Goal: Task Accomplishment & Management: Manage account settings

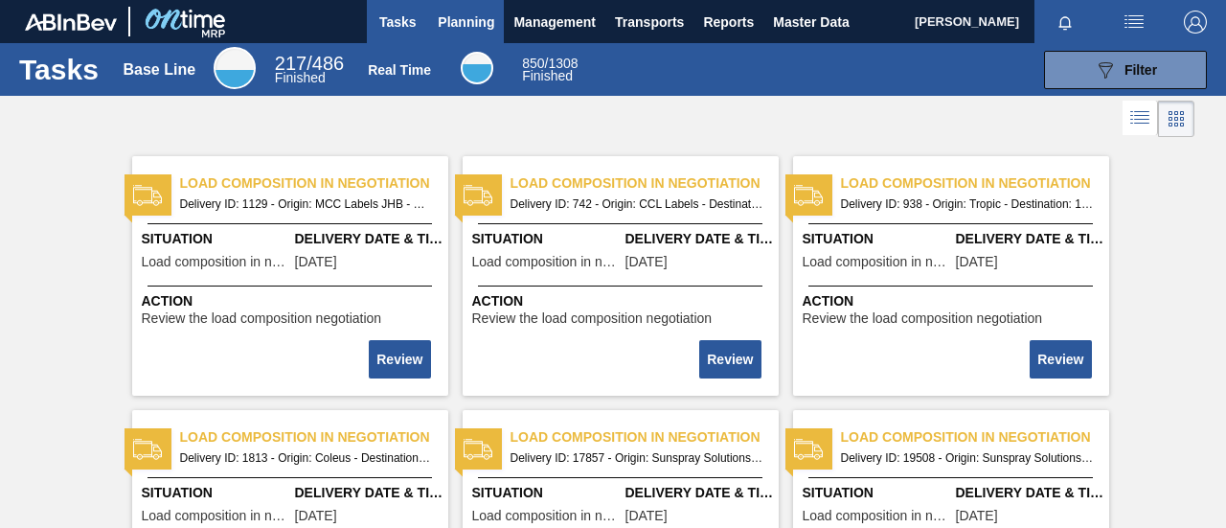
click at [477, 30] on span "Planning" at bounding box center [466, 22] width 57 height 23
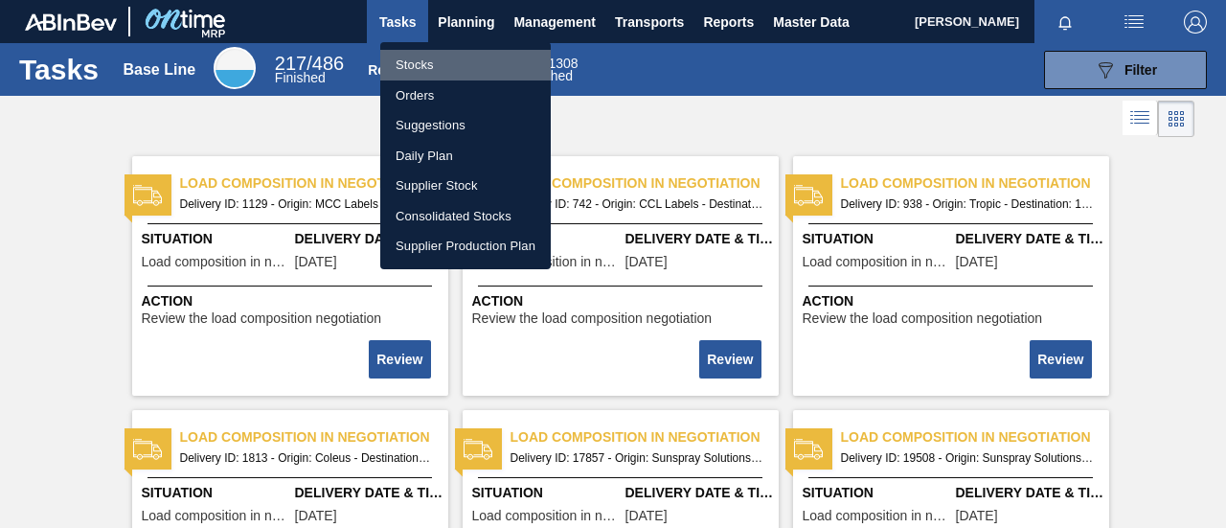
click at [454, 60] on li "Stocks" at bounding box center [465, 65] width 171 height 31
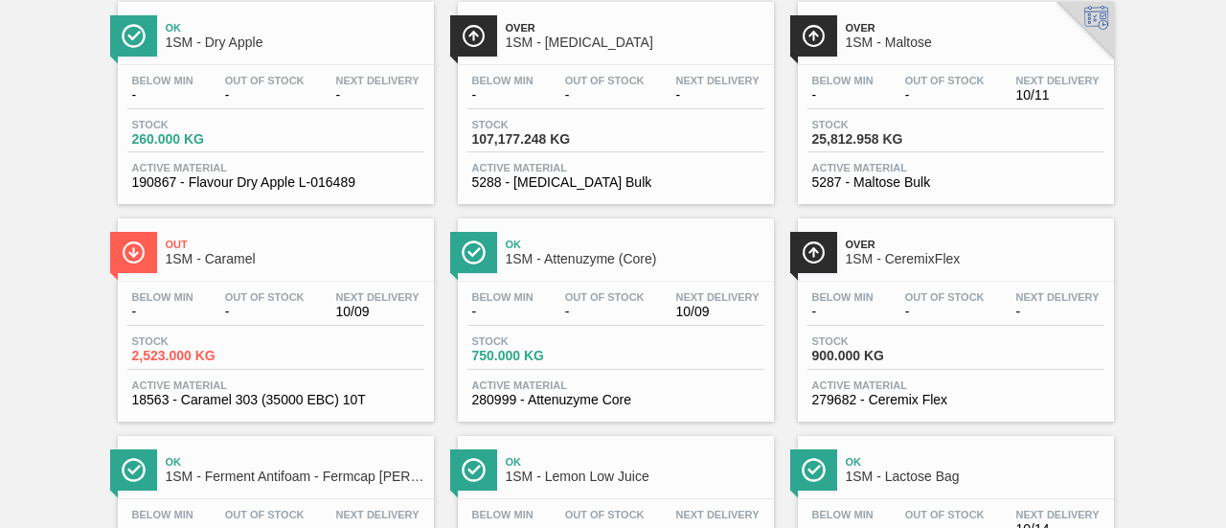
scroll to position [1246, 0]
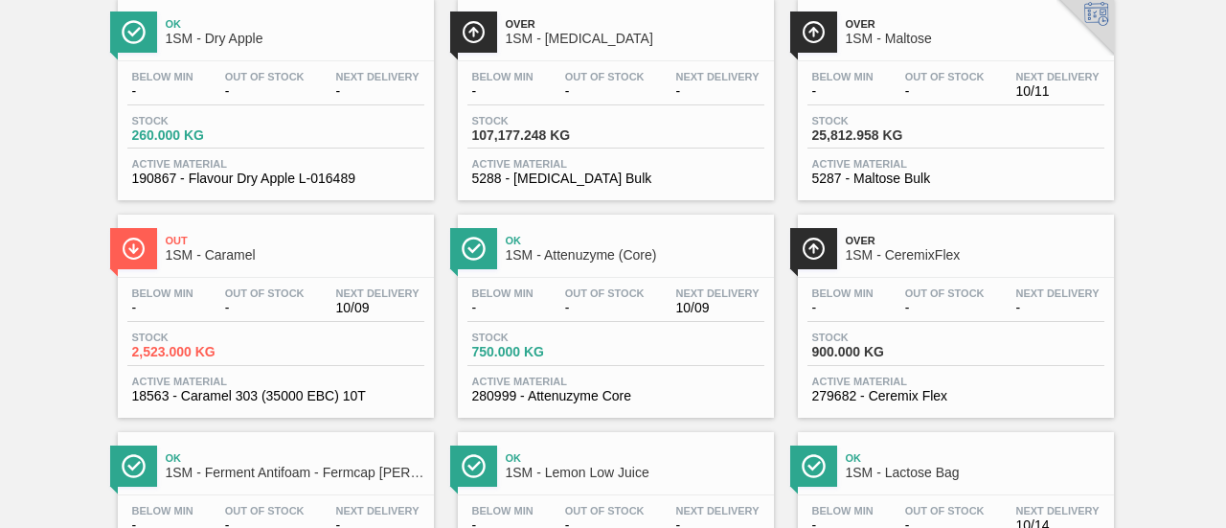
click at [665, 149] on div "Stock 107,177.248 KG" at bounding box center [616, 132] width 297 height 34
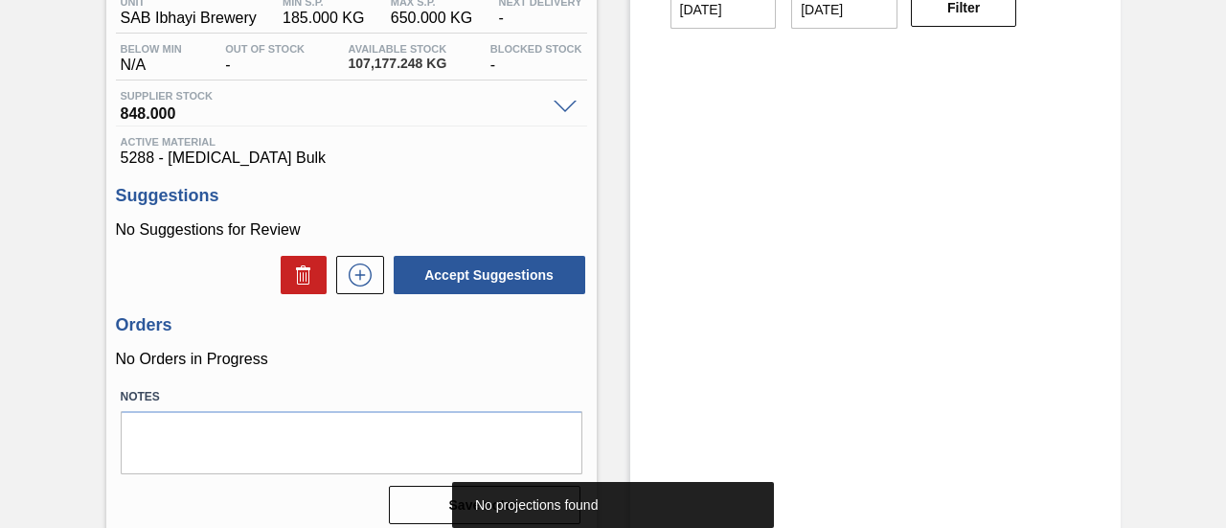
scroll to position [287, 0]
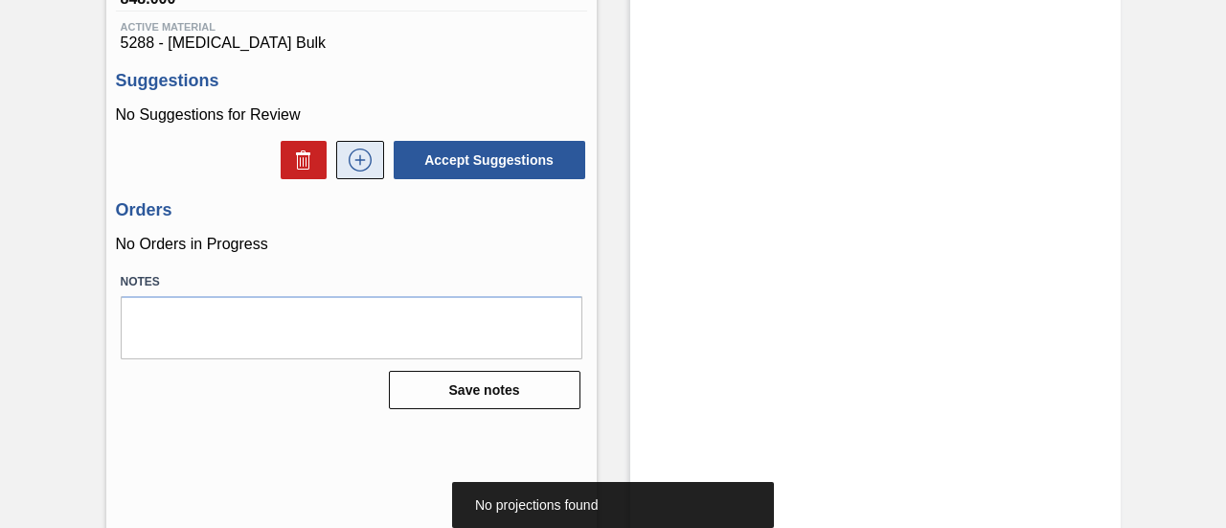
click at [376, 168] on button at bounding box center [360, 160] width 48 height 38
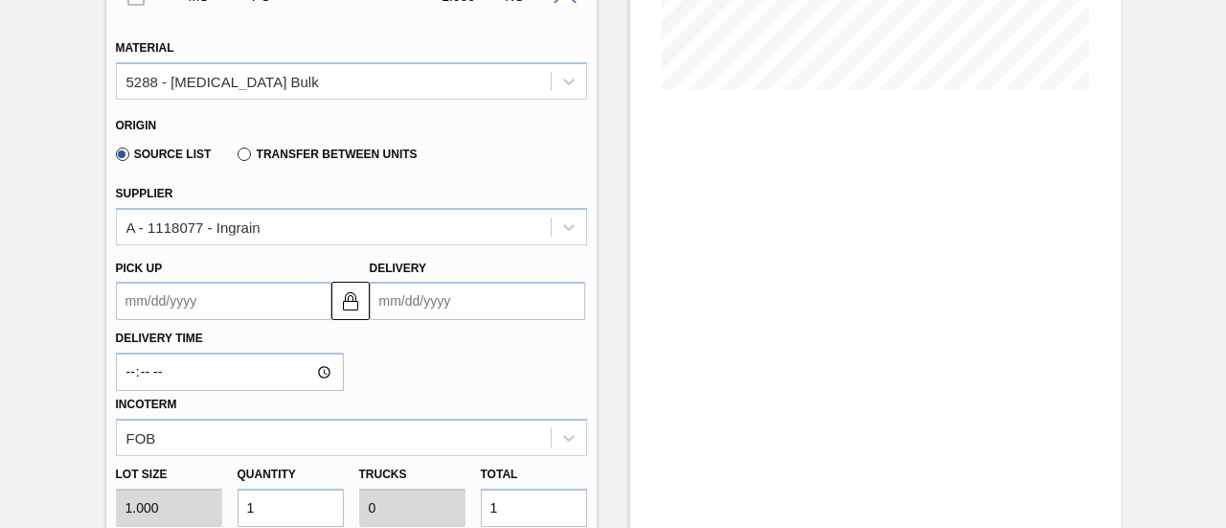
scroll to position [479, 0]
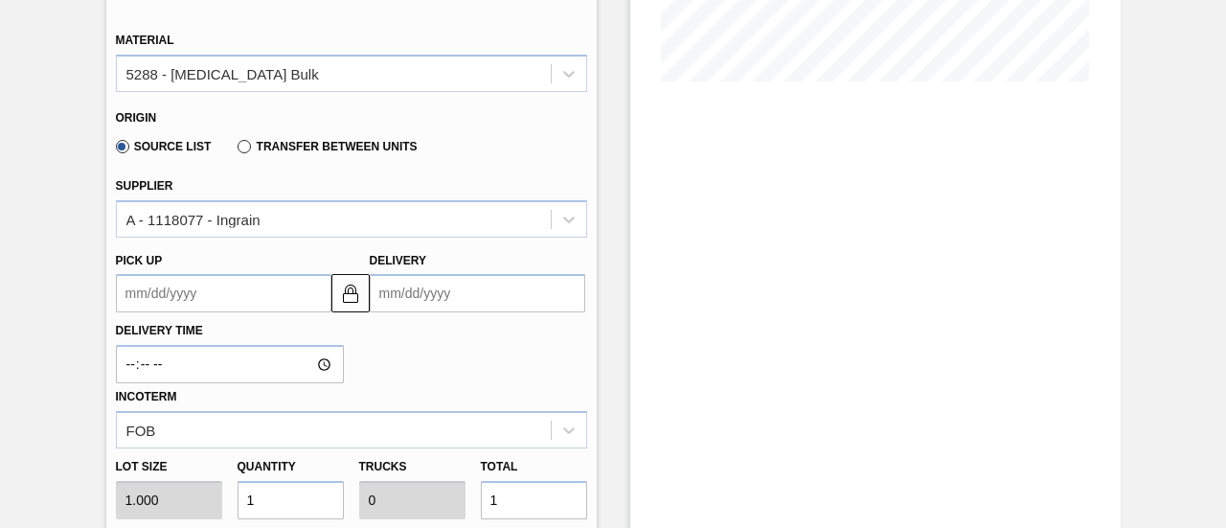
click at [465, 290] on input "Delivery" at bounding box center [478, 293] width 216 height 38
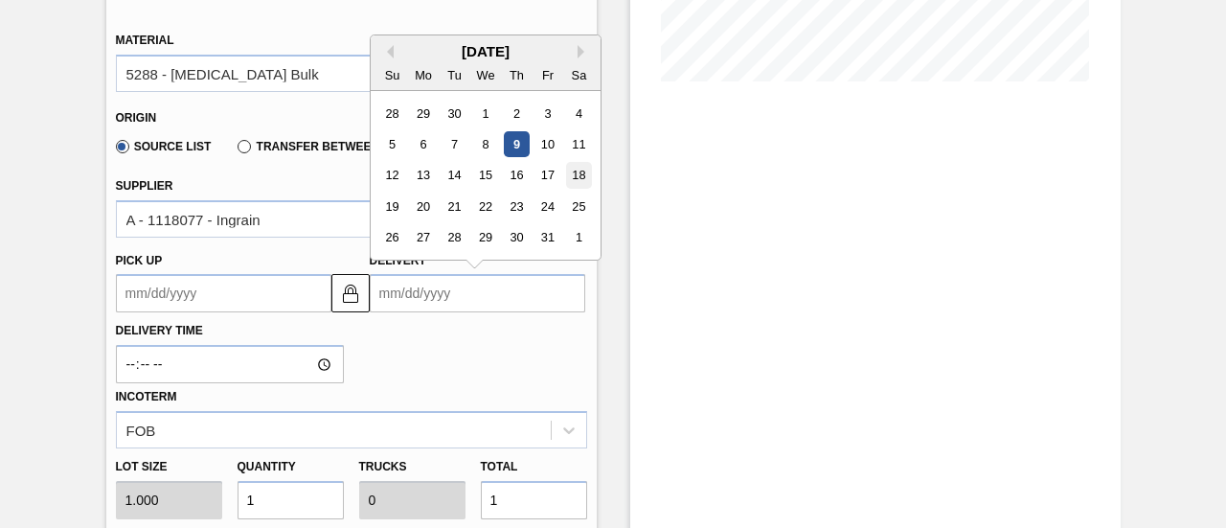
click at [573, 171] on div "18" at bounding box center [578, 176] width 26 height 26
type up3264851166 "[DATE]"
type input "[DATE]"
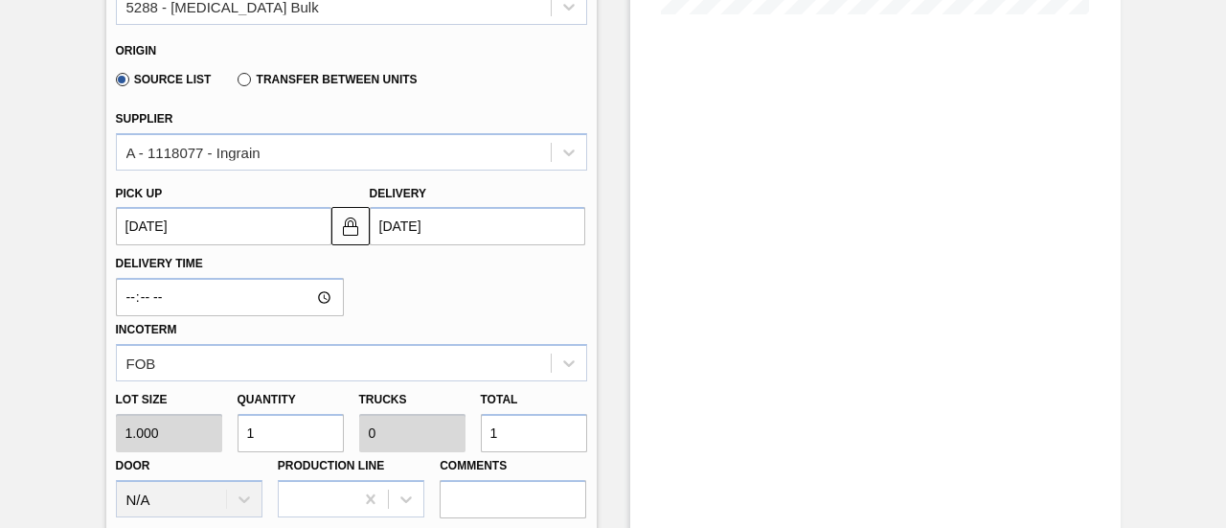
scroll to position [575, 0]
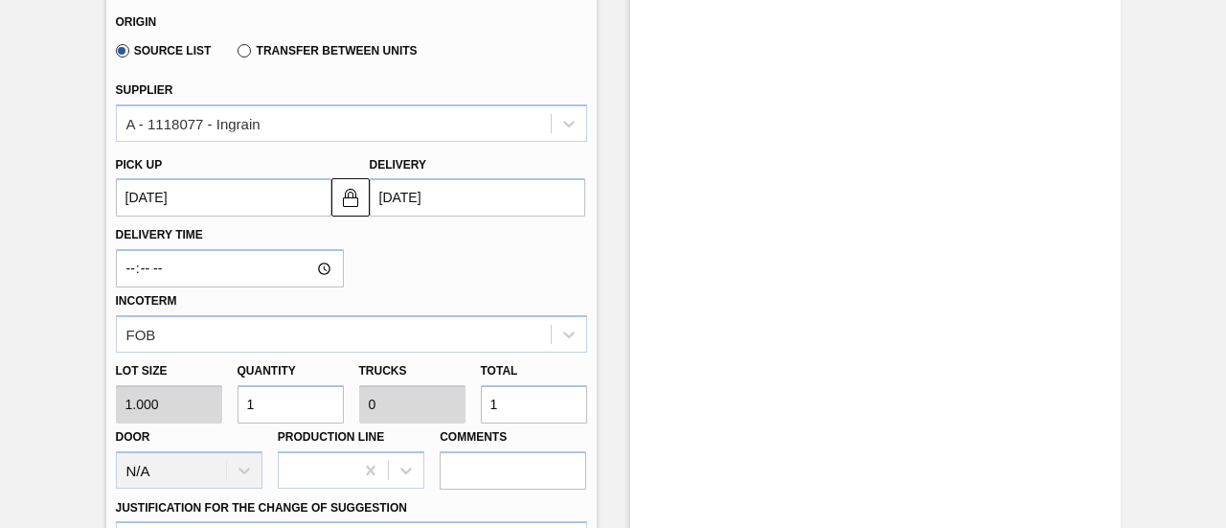
click at [464, 417] on div "Lot size 1.000 Quantity 1 Trucks 0 Total 1 Door N/A Production Line Comments" at bounding box center [351, 421] width 487 height 137
type input "4"
type input "44"
type input "0.001"
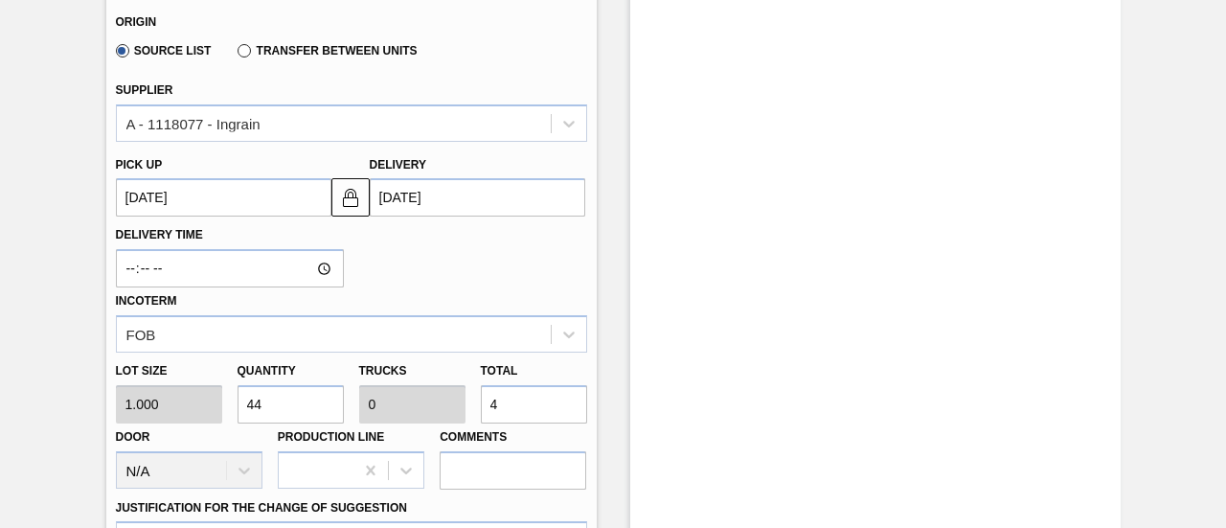
type input "44"
type input "444"
type input "0.014"
type input "444,000"
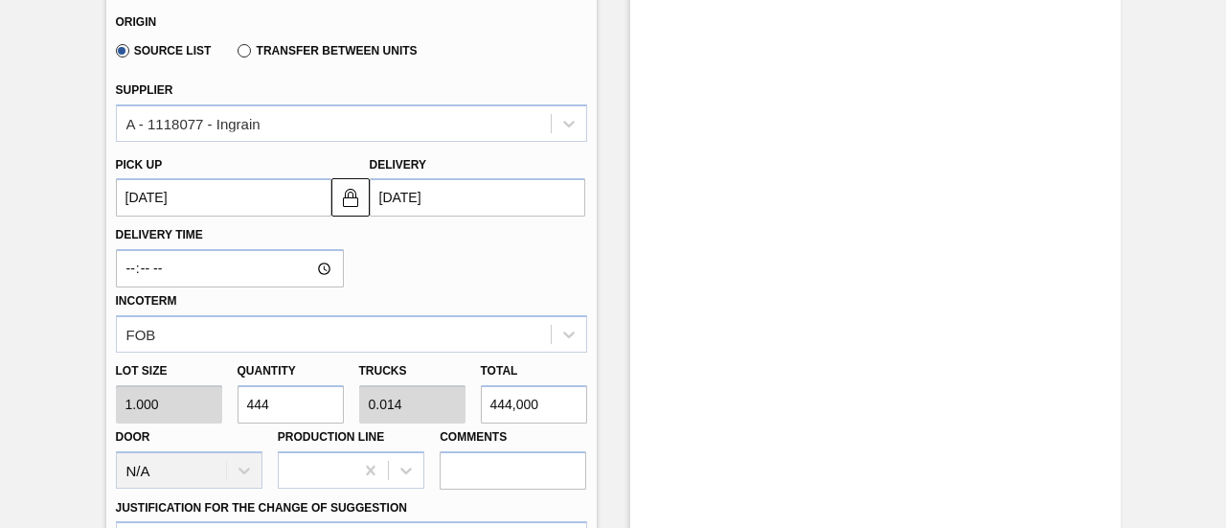
type input "13.875"
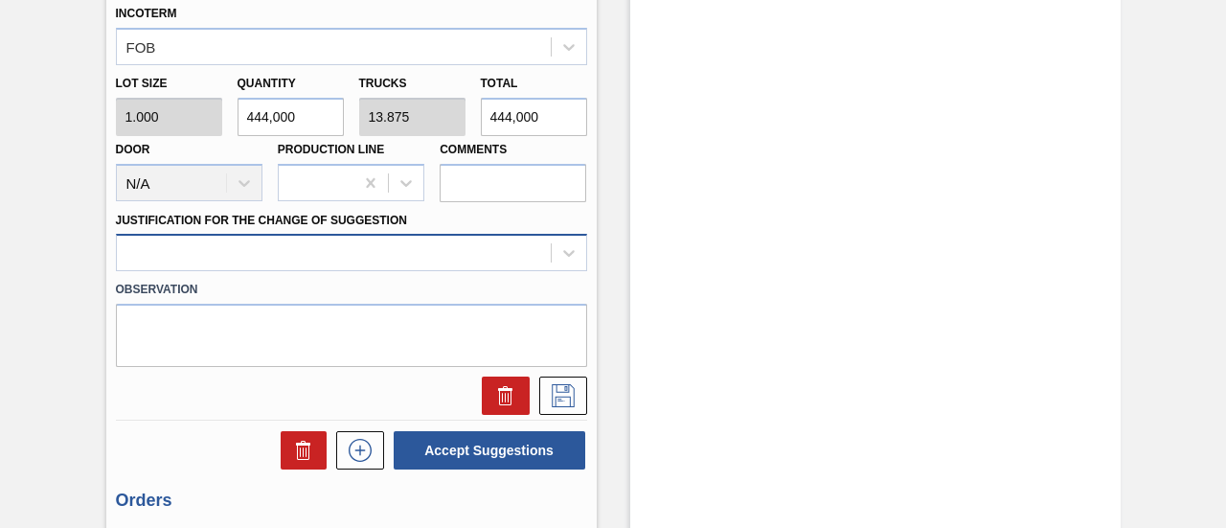
click at [452, 265] on div at bounding box center [351, 252] width 471 height 37
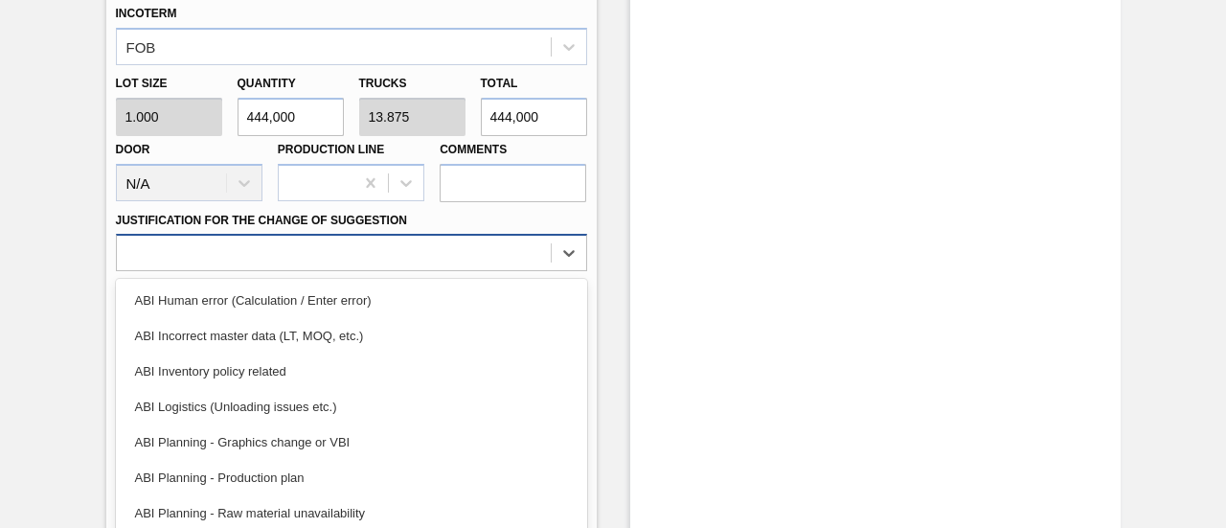
scroll to position [910, 0]
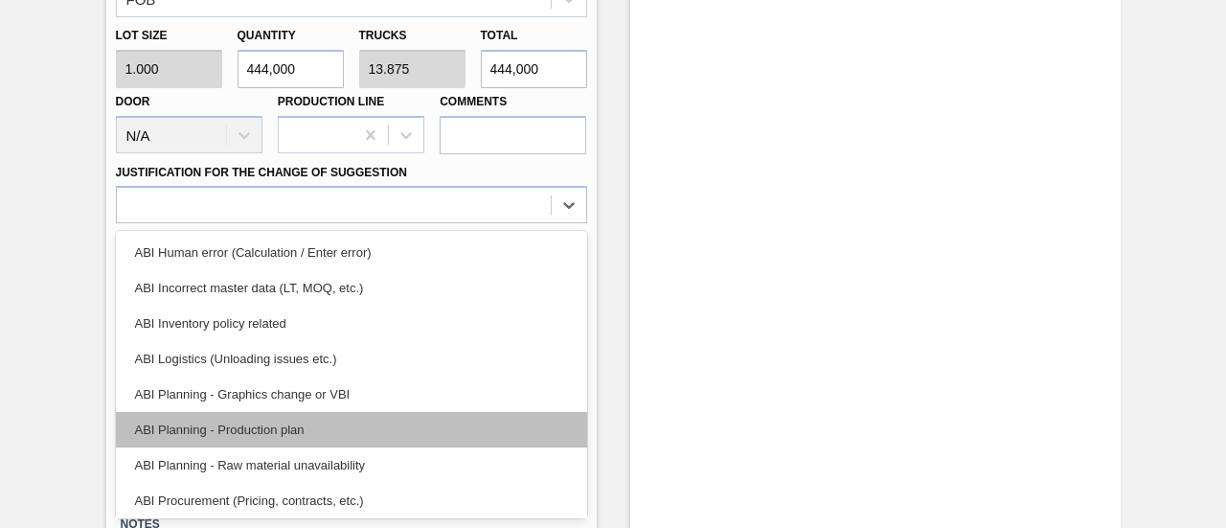
click at [282, 429] on div "ABI Planning - Production plan" at bounding box center [351, 429] width 471 height 35
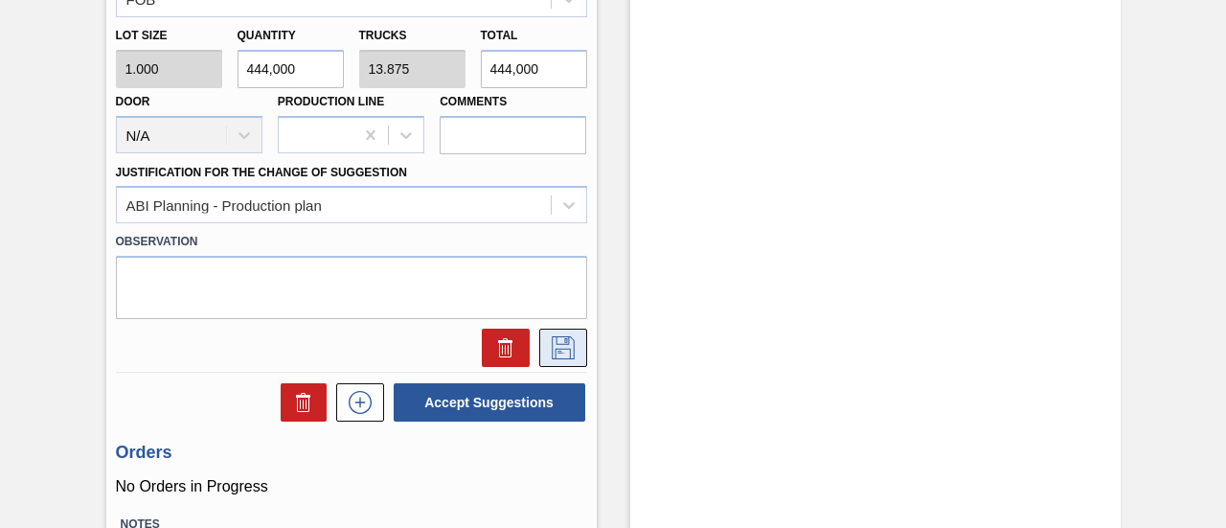
click at [561, 354] on icon at bounding box center [563, 345] width 10 height 15
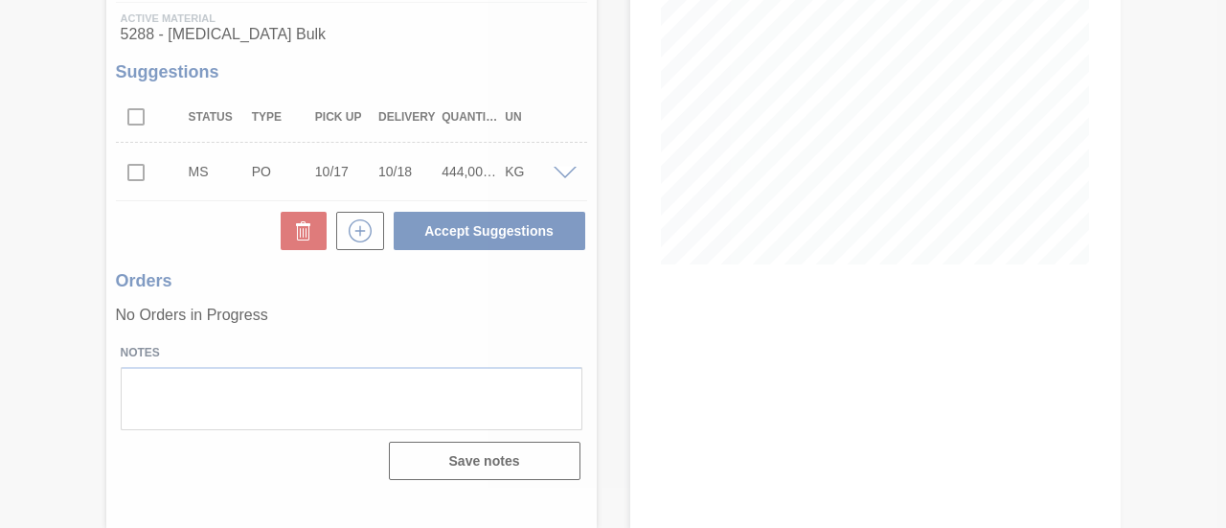
scroll to position [295, 0]
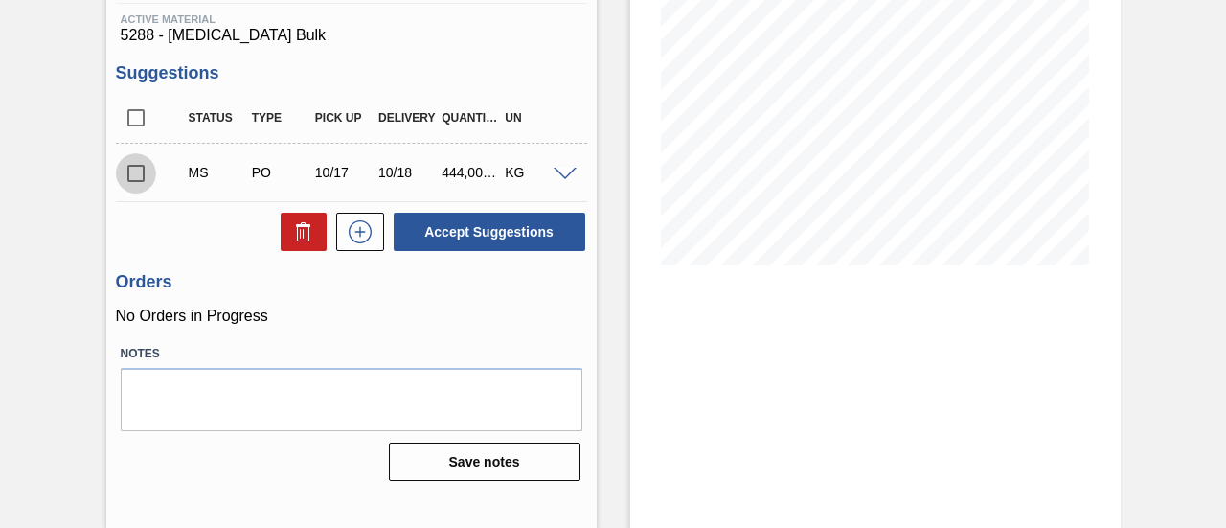
click at [132, 172] on input "checkbox" at bounding box center [136, 173] width 40 height 40
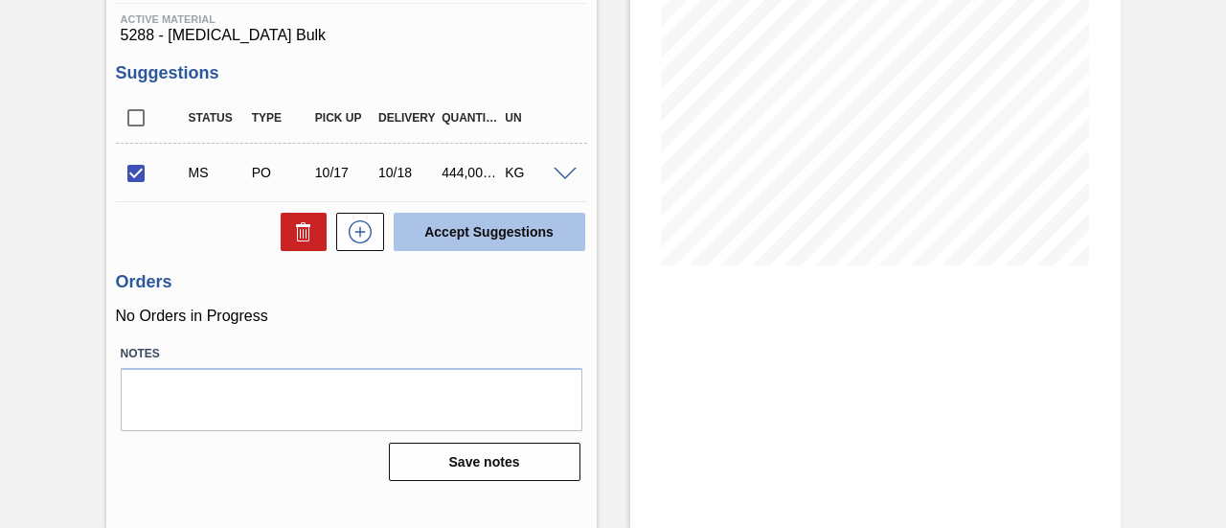
click at [446, 229] on button "Accept Suggestions" at bounding box center [490, 232] width 192 height 38
checkbox input "false"
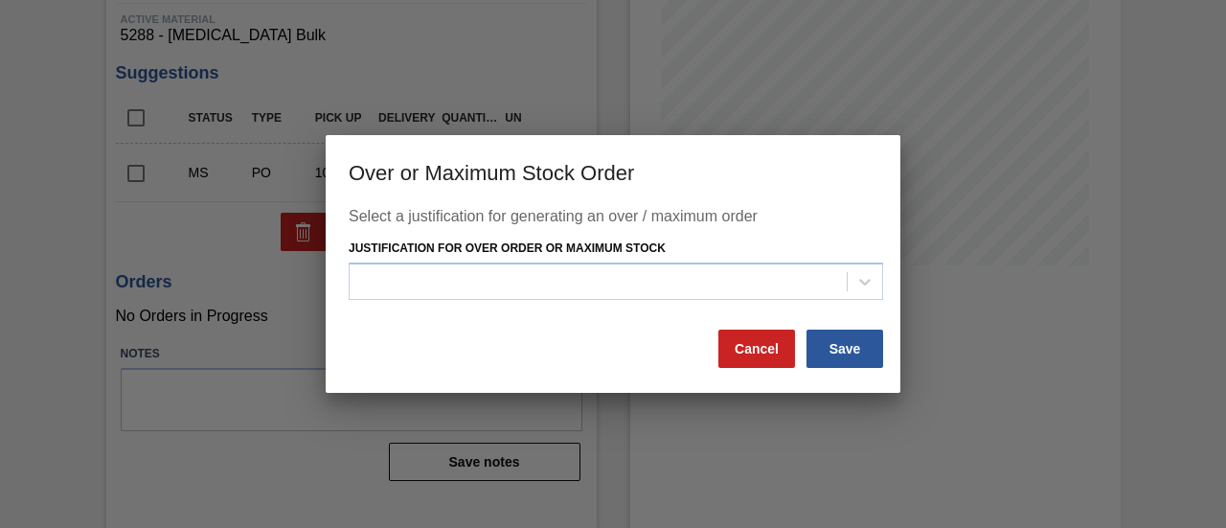
click at [498, 256] on div "Justification for Over Order or Maximum Stock" at bounding box center [616, 267] width 535 height 65
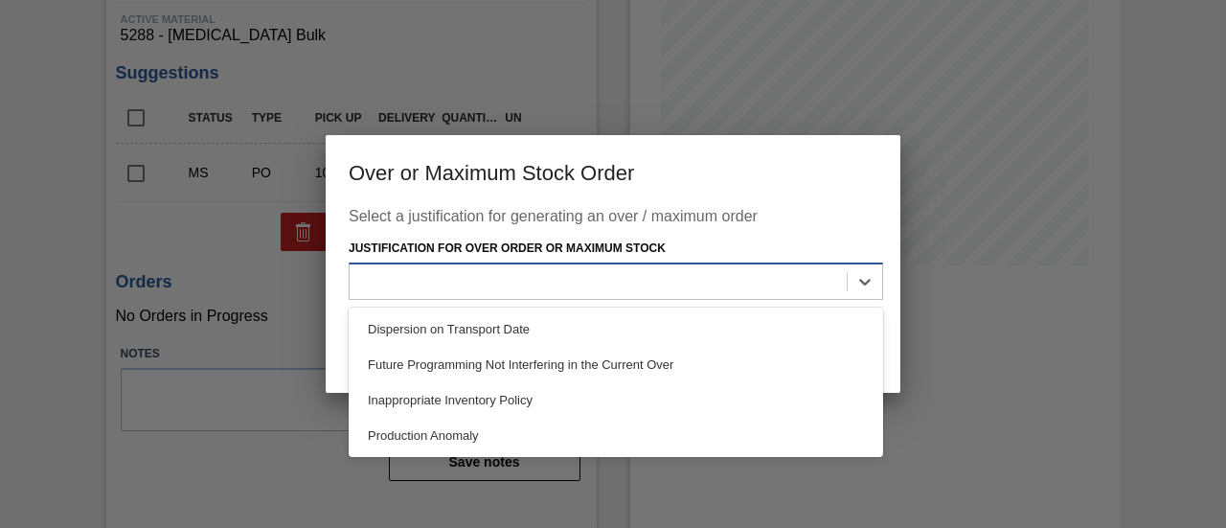
click at [506, 282] on div at bounding box center [598, 281] width 497 height 28
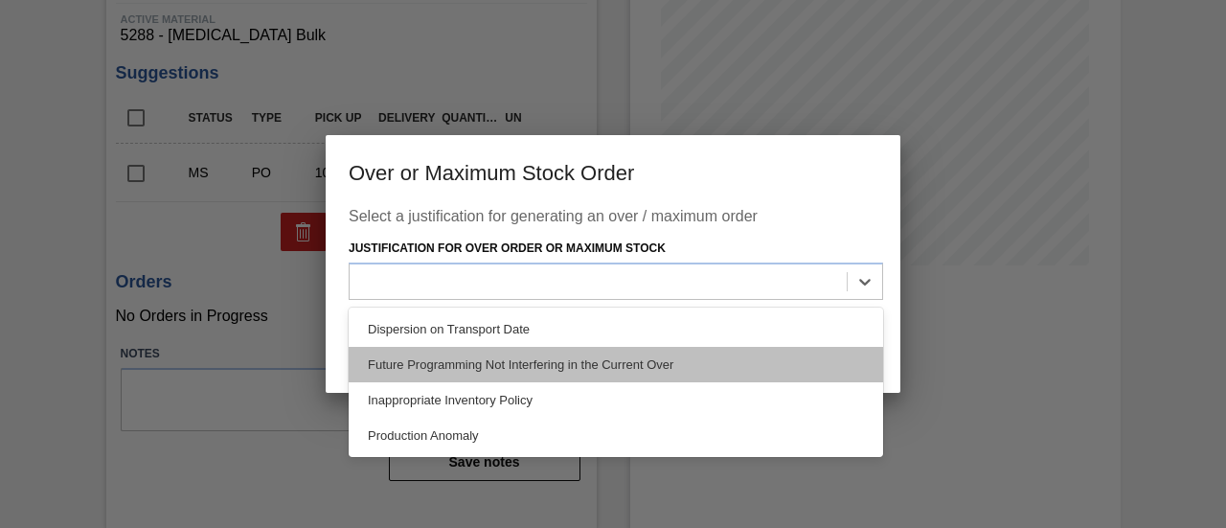
click at [525, 361] on div "Future Programming Not Interfering in the Current Over" at bounding box center [616, 364] width 535 height 35
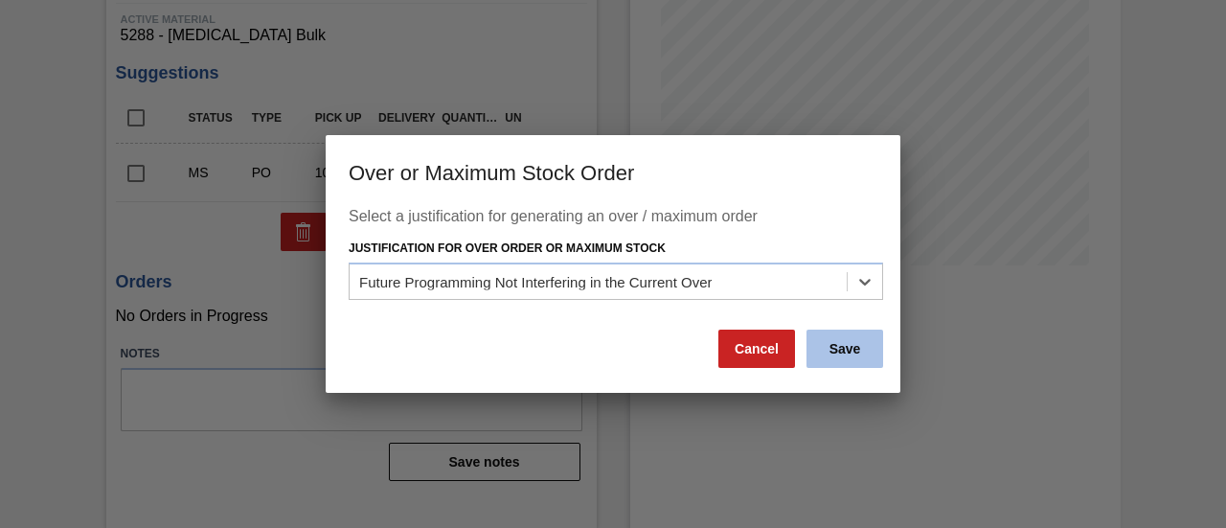
click at [825, 352] on button "Save" at bounding box center [845, 349] width 77 height 38
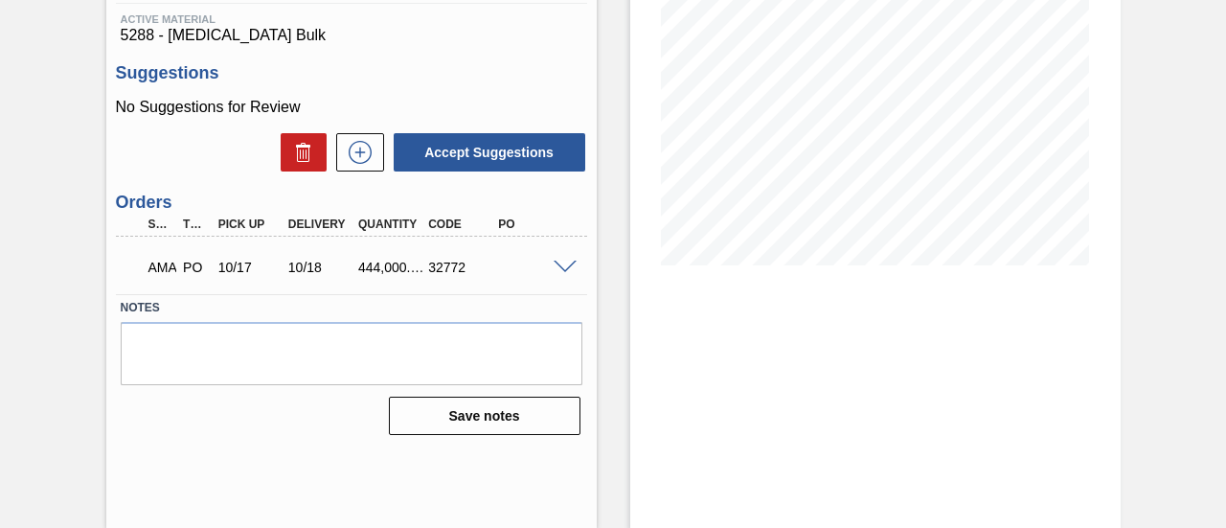
click at [561, 271] on span at bounding box center [565, 268] width 23 height 14
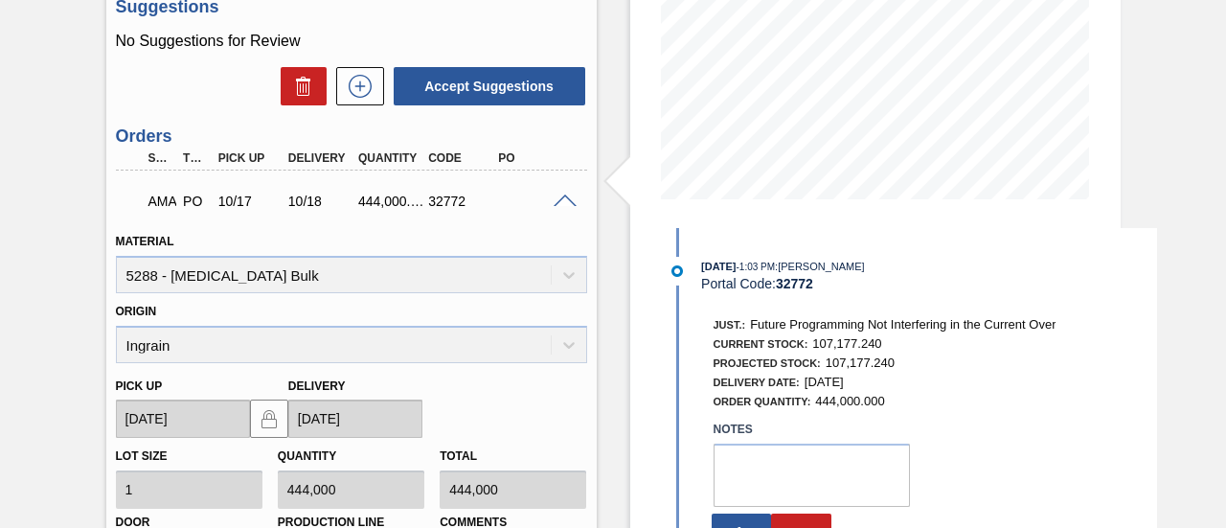
scroll to position [391, 0]
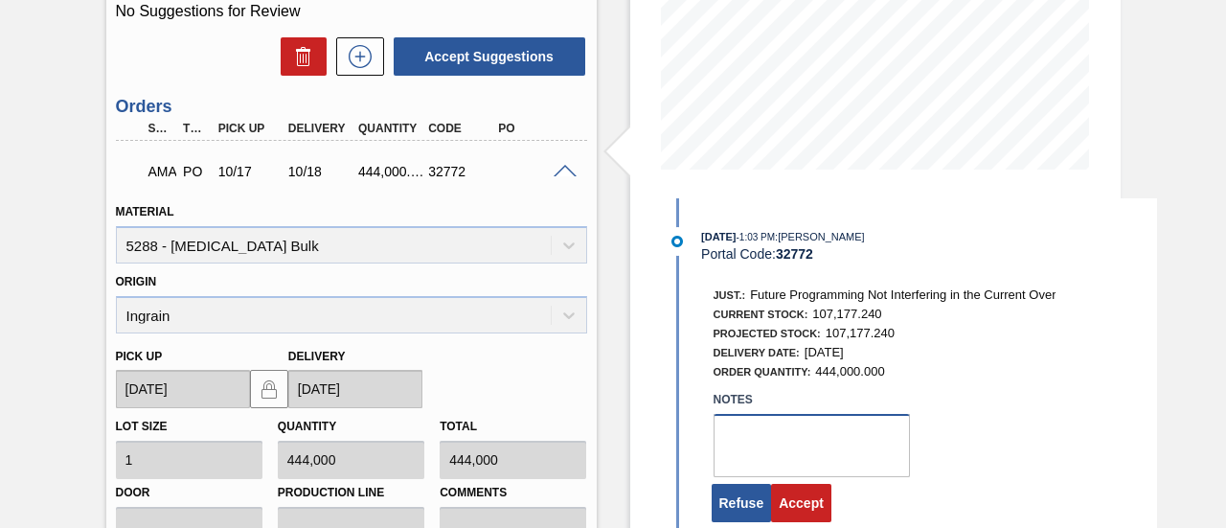
click at [755, 447] on textarea at bounding box center [812, 445] width 196 height 63
type textarea "."
click at [781, 501] on button "Accept" at bounding box center [801, 503] width 60 height 38
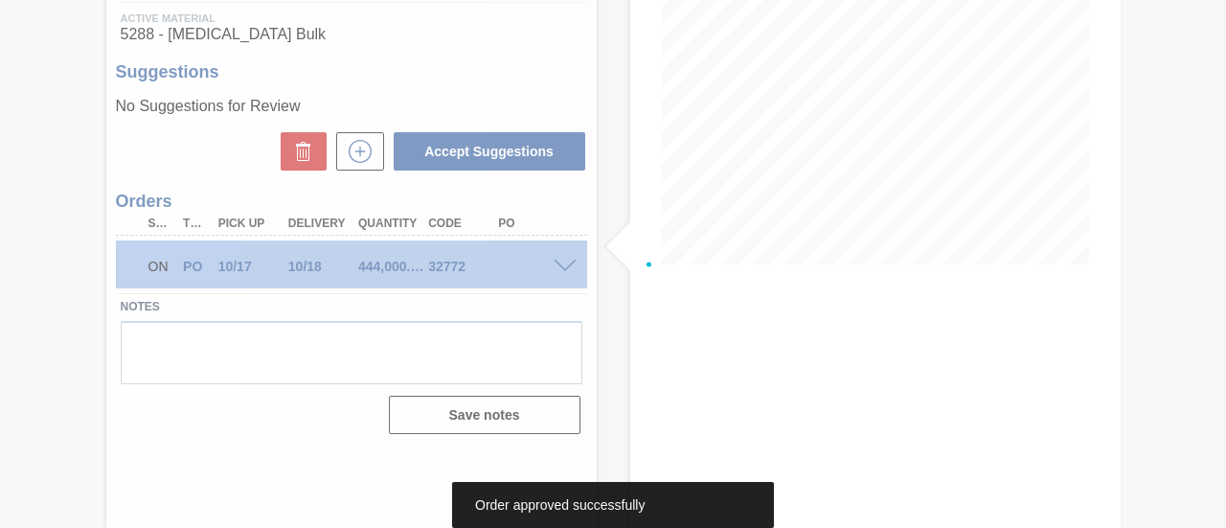
scroll to position [295, 0]
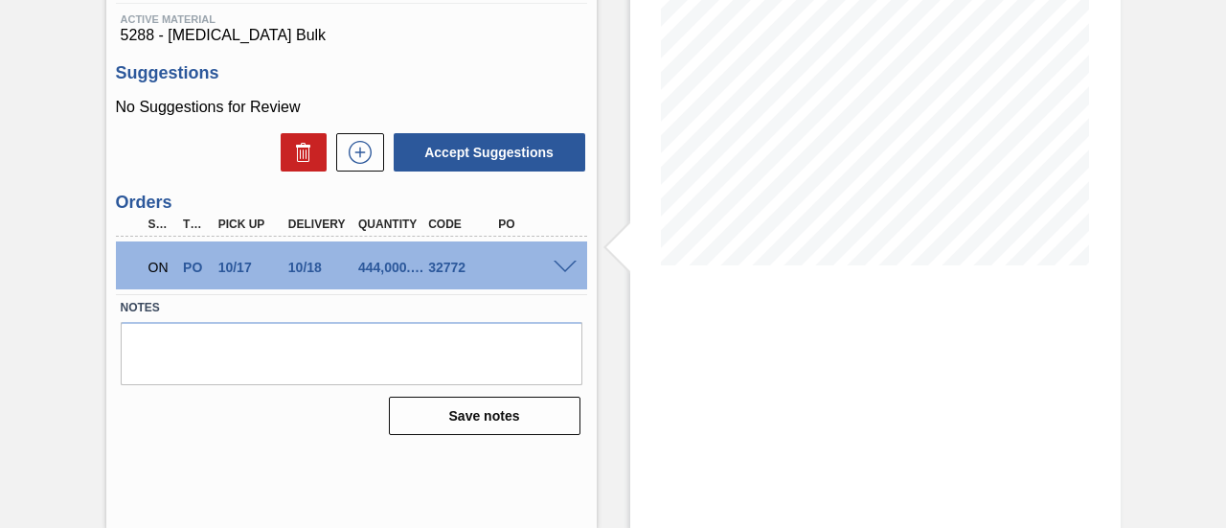
click at [558, 268] on span at bounding box center [565, 268] width 23 height 14
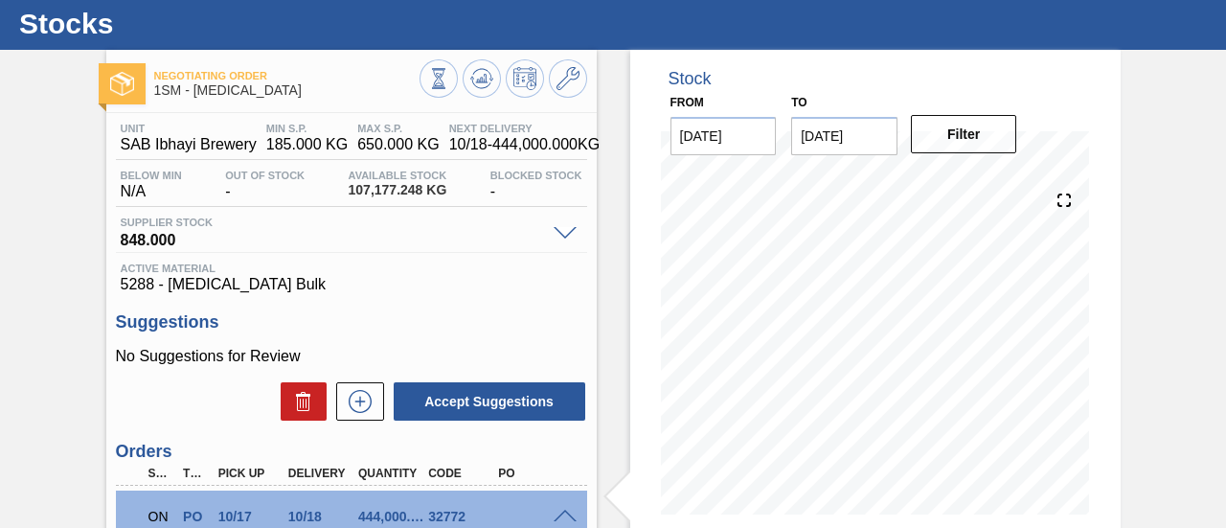
scroll to position [0, 0]
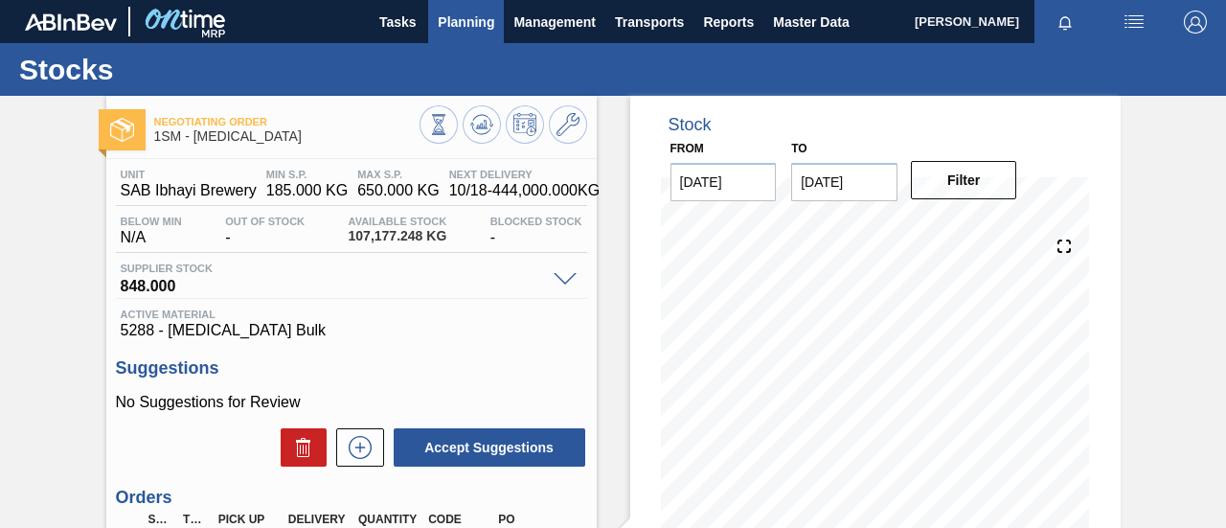
click at [476, 23] on span "Planning" at bounding box center [466, 22] width 57 height 23
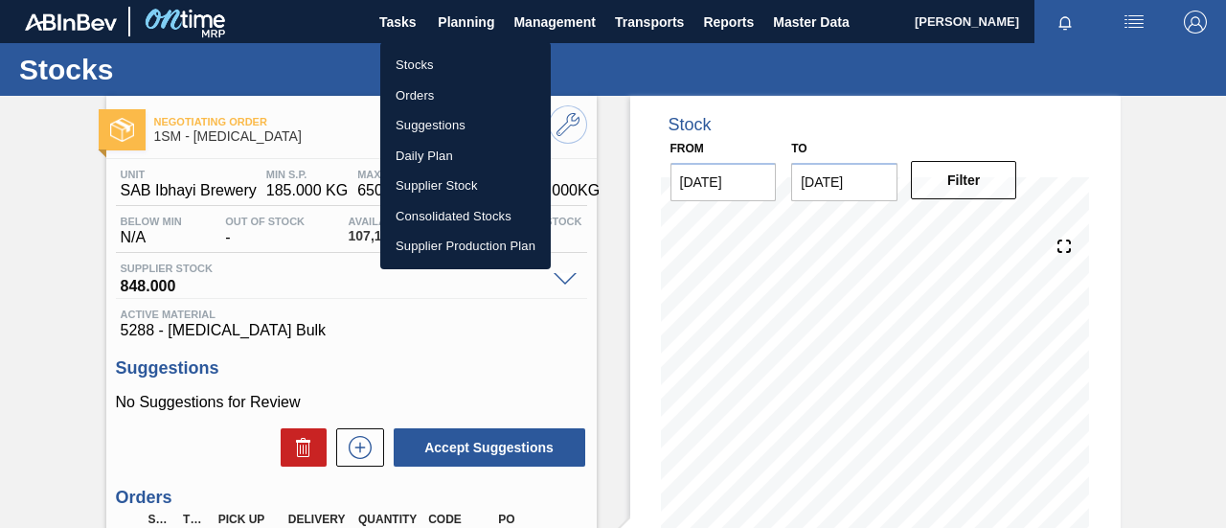
click at [438, 64] on li "Stocks" at bounding box center [465, 65] width 171 height 31
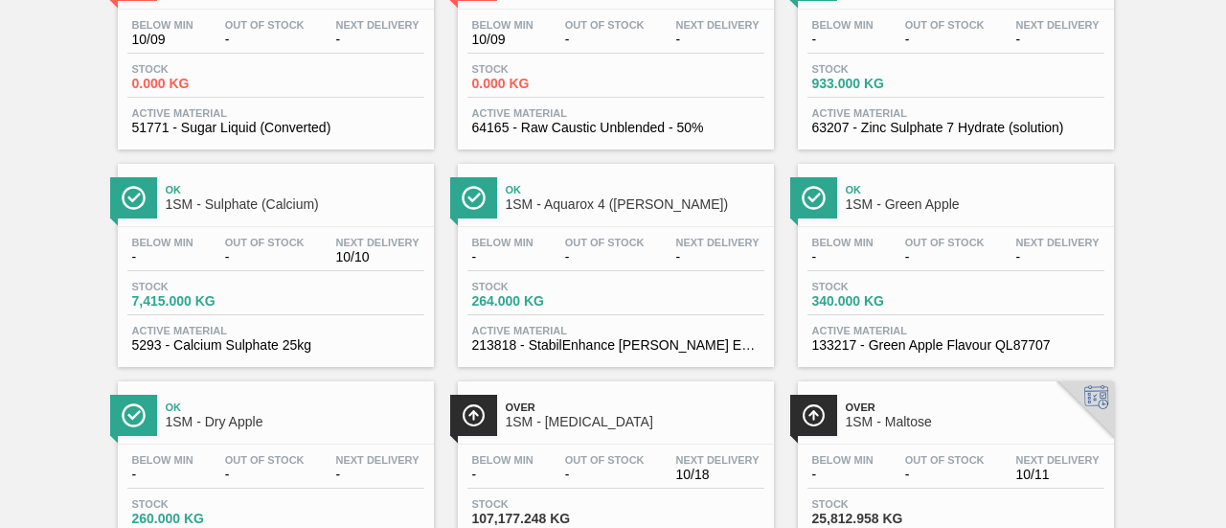
scroll to position [1150, 0]
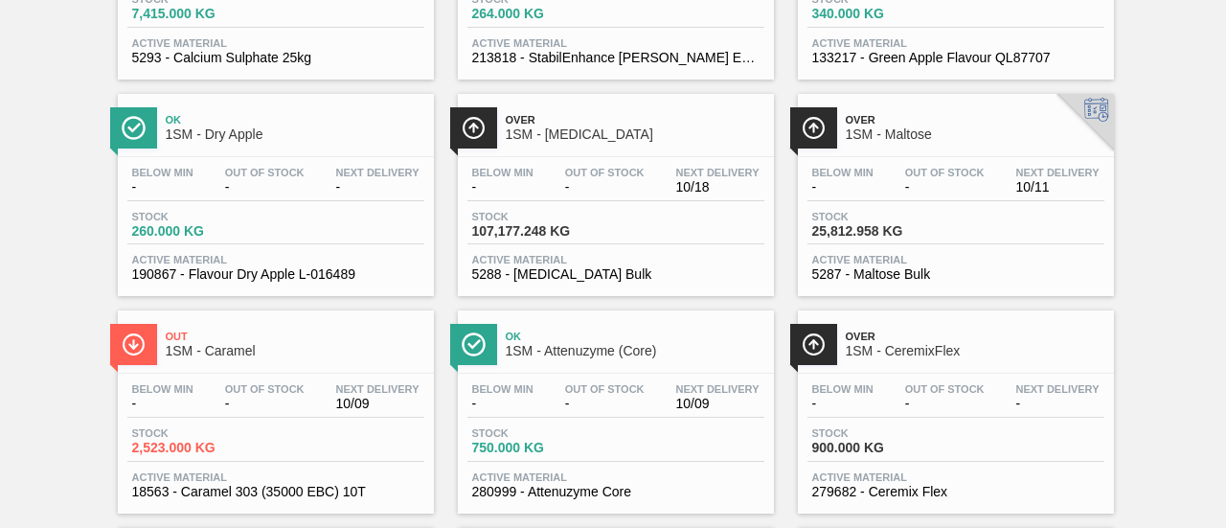
click at [839, 214] on div "Below Min - Out Of Stock - Next Delivery 10/11 Stock 25,812.958 KG Active Mater…" at bounding box center [956, 222] width 316 height 130
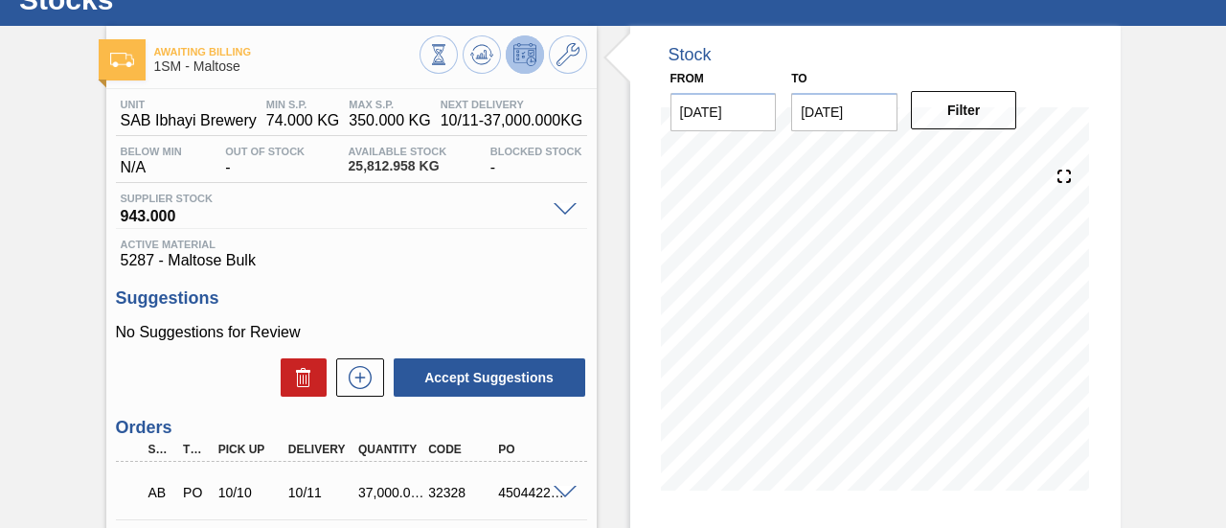
scroll to position [192, 0]
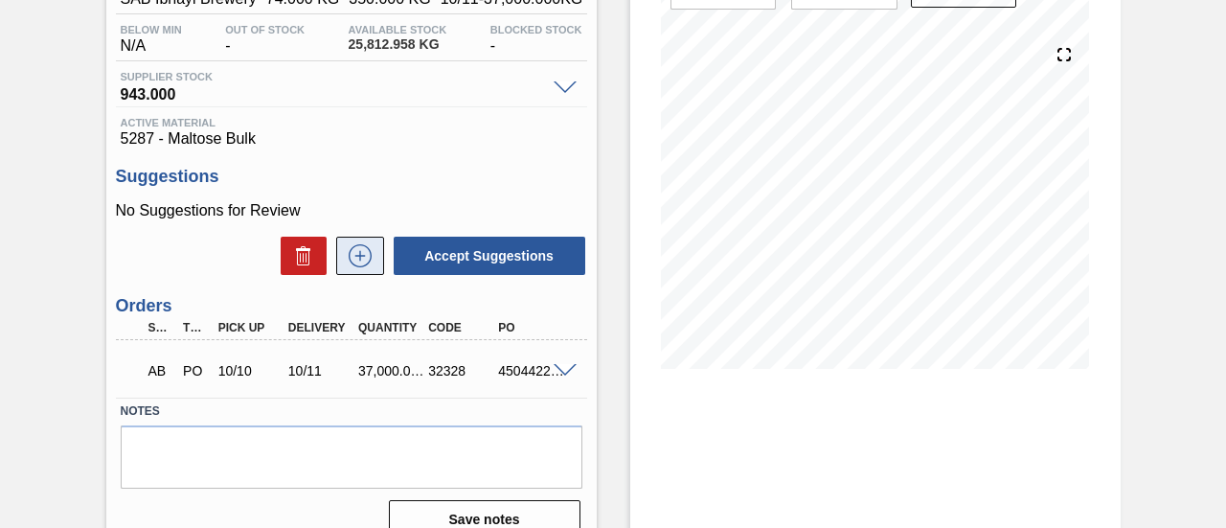
click at [356, 273] on button at bounding box center [360, 256] width 48 height 38
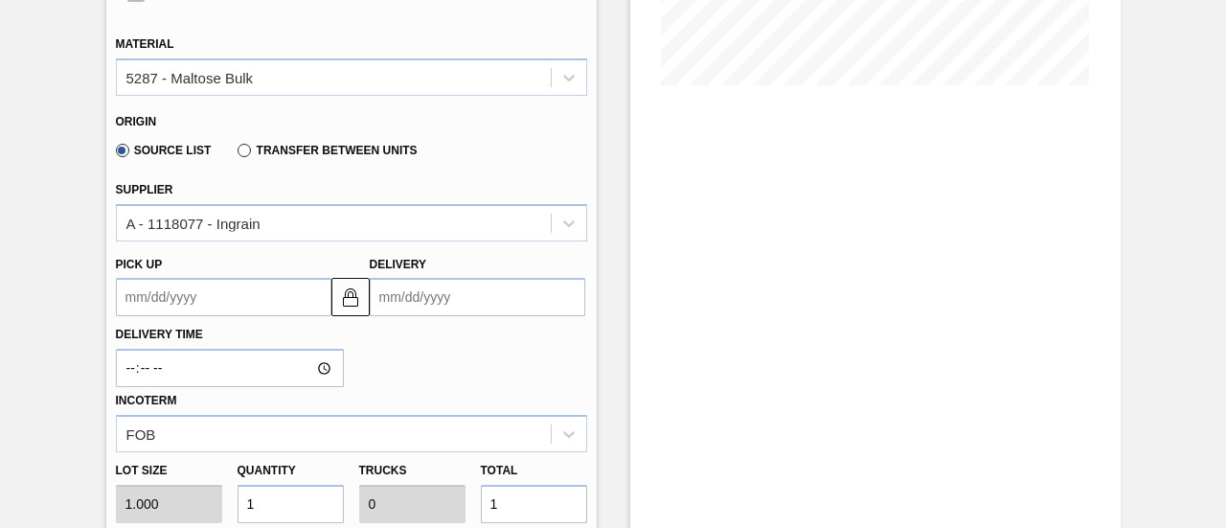
scroll to position [479, 0]
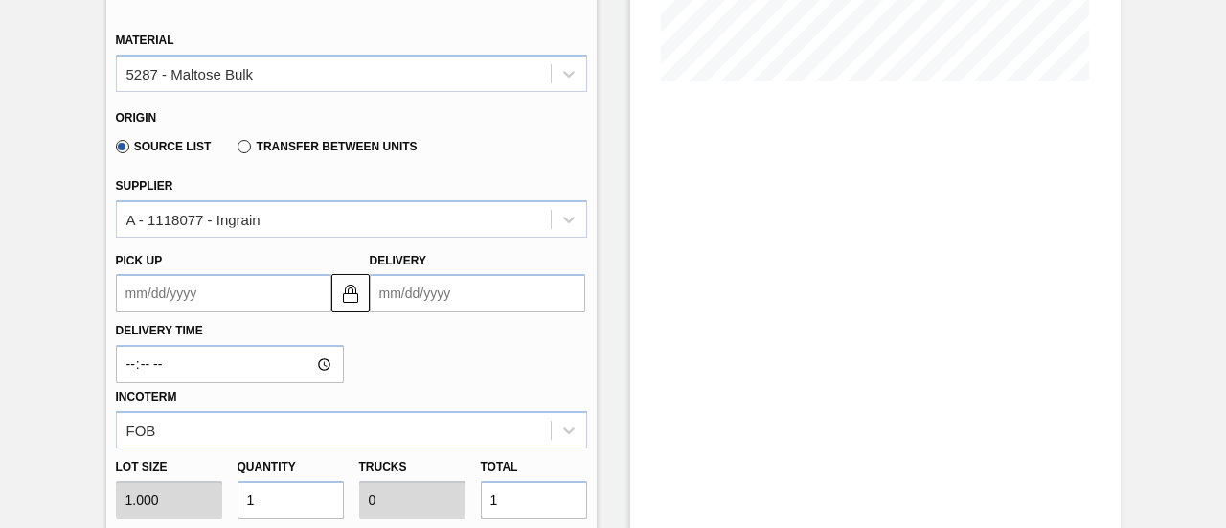
click at [514, 304] on input "Delivery" at bounding box center [478, 293] width 216 height 38
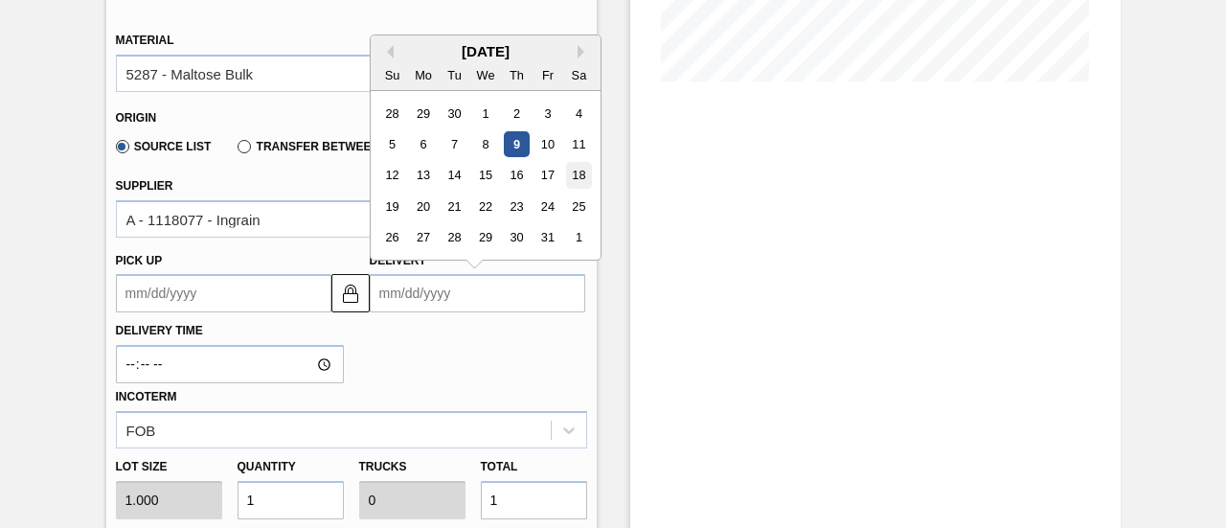
click at [577, 177] on div "18" at bounding box center [578, 176] width 26 height 26
type up3264851167 "[DATE]"
type input "[DATE]"
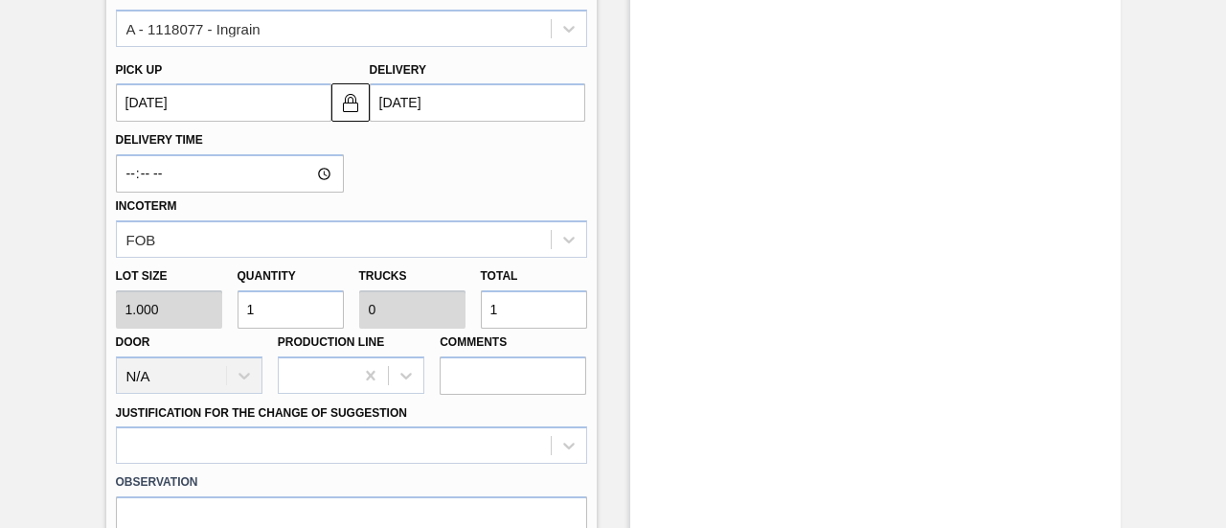
scroll to position [671, 0]
click at [440, 316] on div "Lot size 1.000 Quantity 1 Trucks 0 Total 1 Door N/A Production Line Comments" at bounding box center [351, 325] width 487 height 137
type input "3"
type input "37"
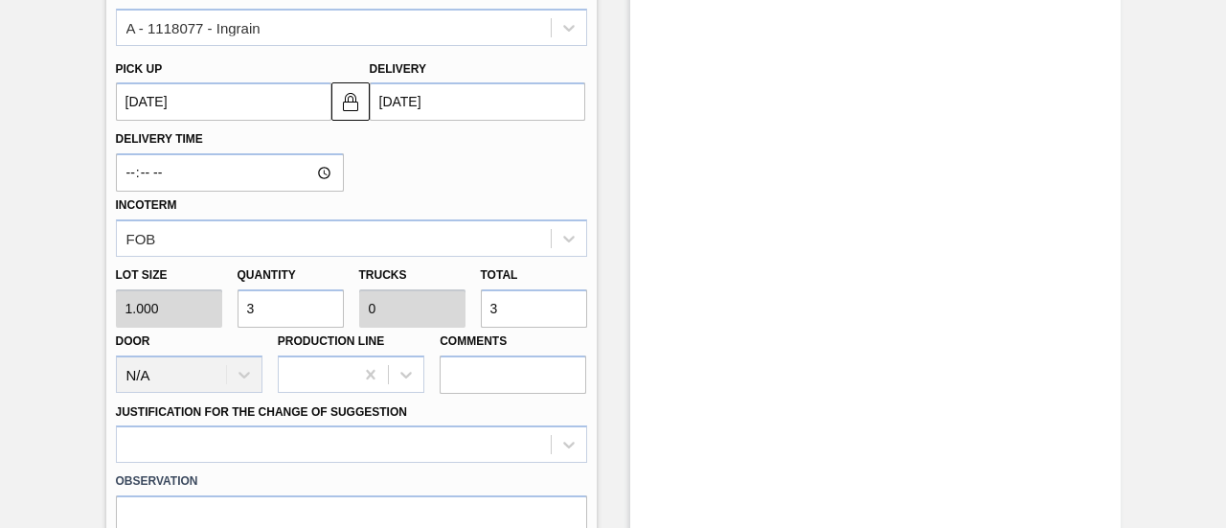
type input "0.002"
type input "37,000"
type input "1.609"
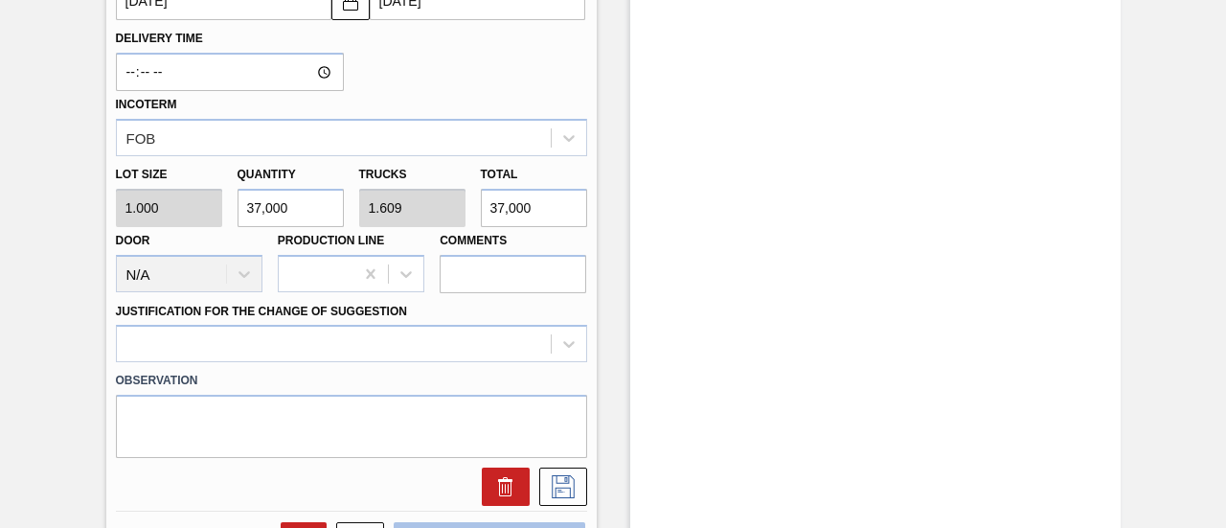
scroll to position [958, 0]
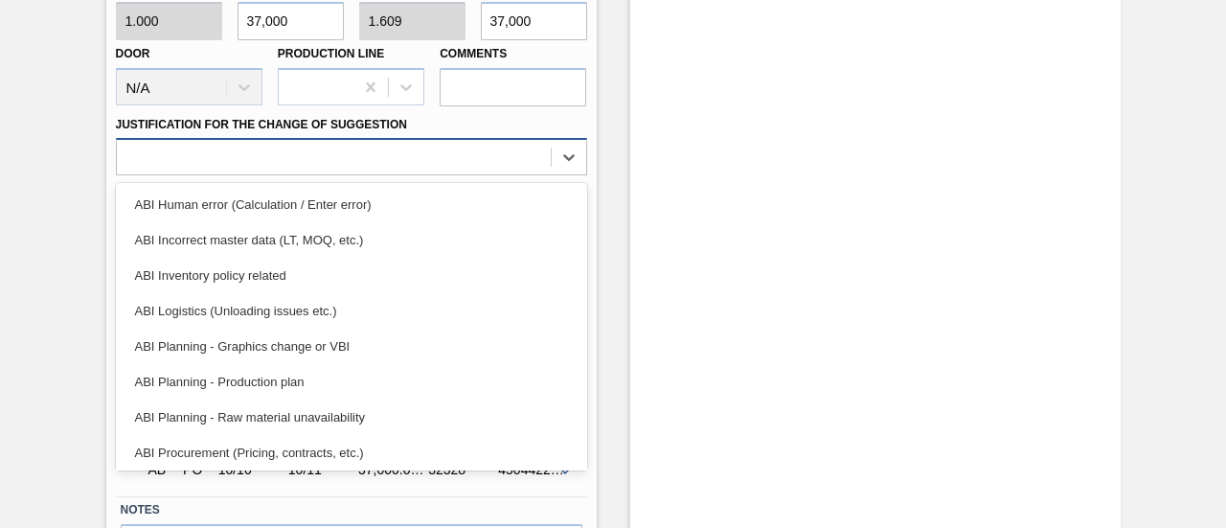
click at [539, 164] on div at bounding box center [334, 158] width 434 height 28
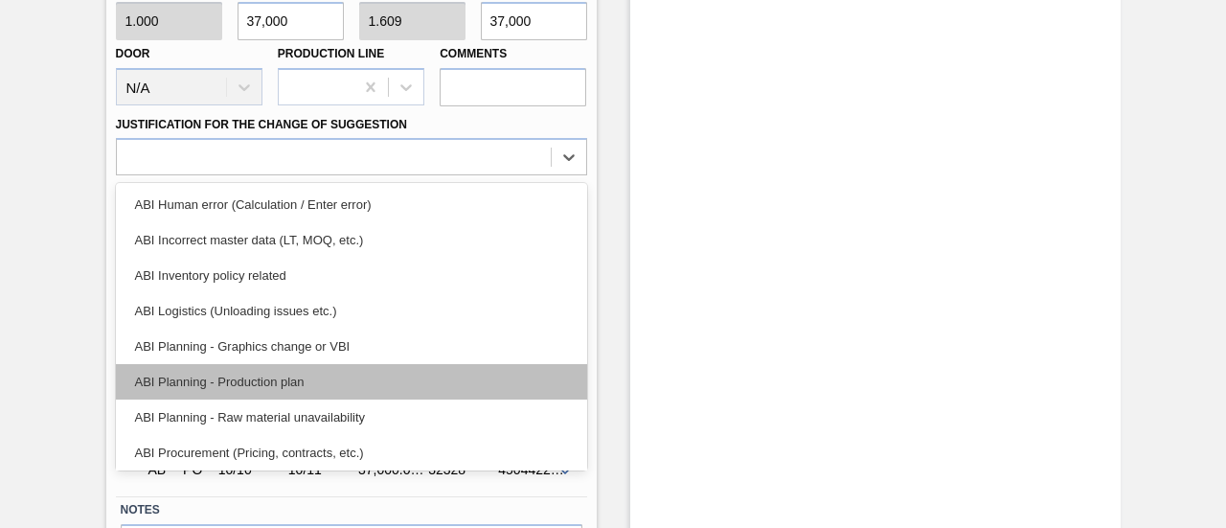
click at [311, 378] on div "ABI Planning - Production plan" at bounding box center [351, 381] width 471 height 35
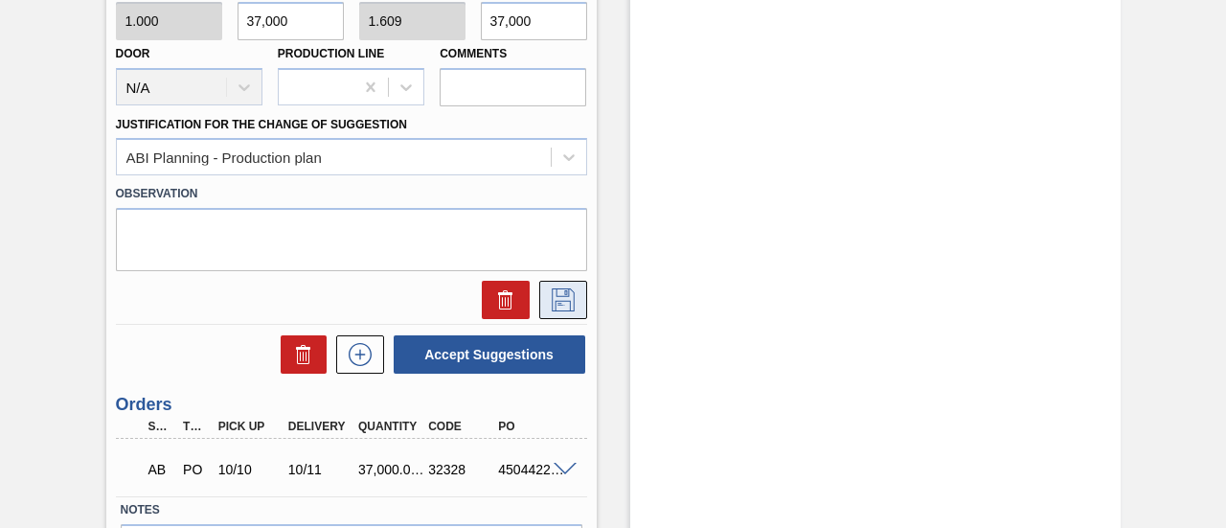
click at [573, 302] on icon at bounding box center [563, 299] width 31 height 23
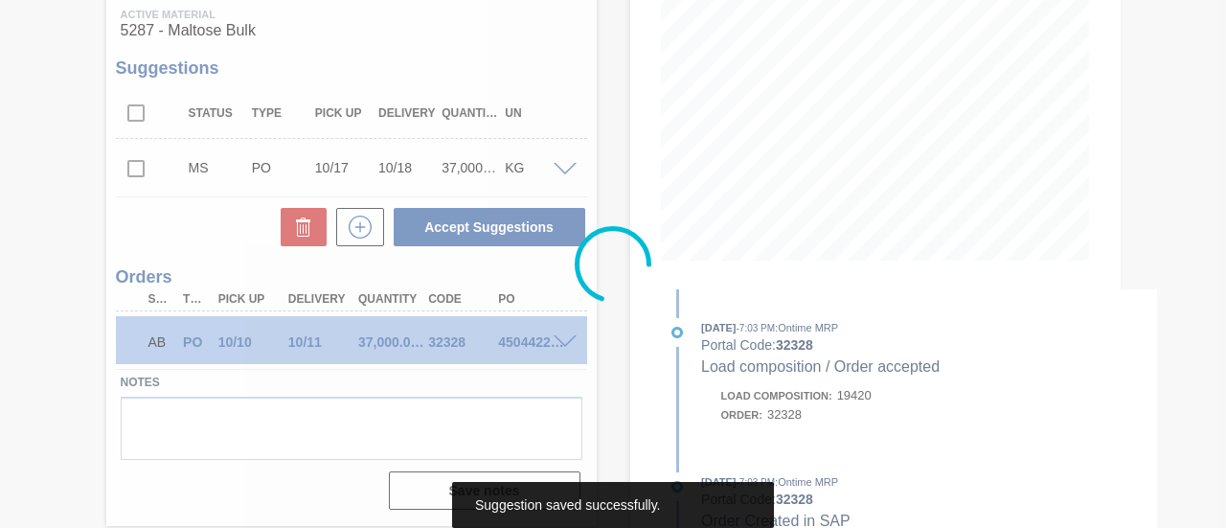
scroll to position [299, 0]
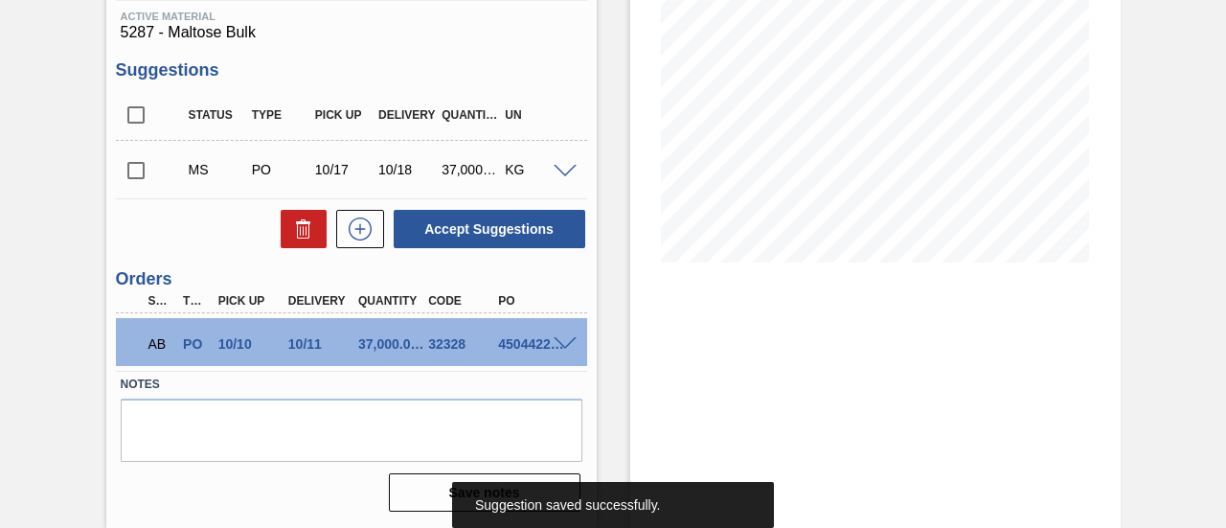
click at [142, 175] on input "checkbox" at bounding box center [136, 170] width 40 height 40
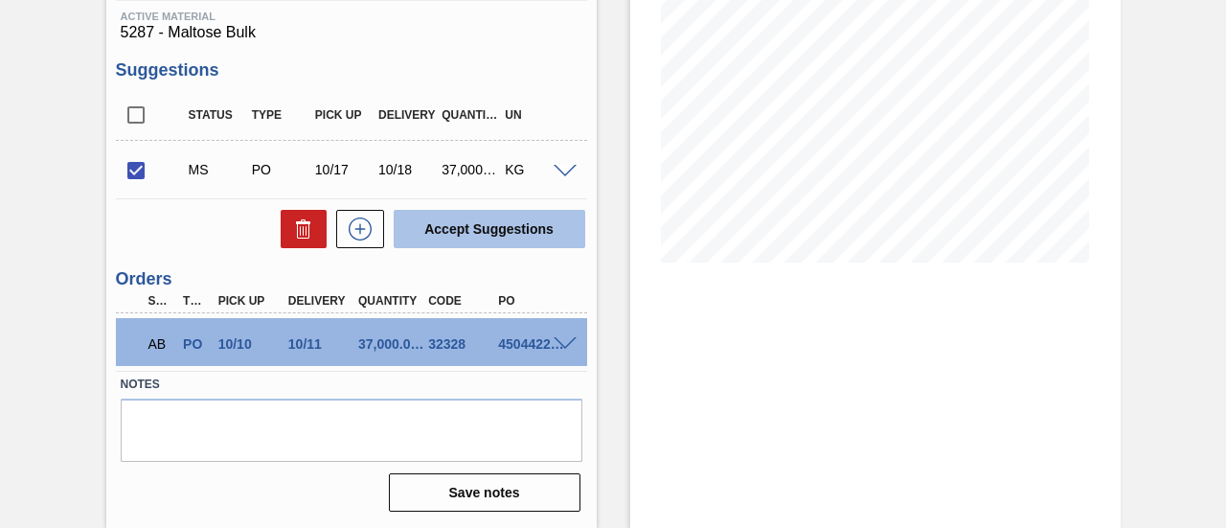
click at [515, 239] on button "Accept Suggestions" at bounding box center [490, 229] width 192 height 38
checkbox input "false"
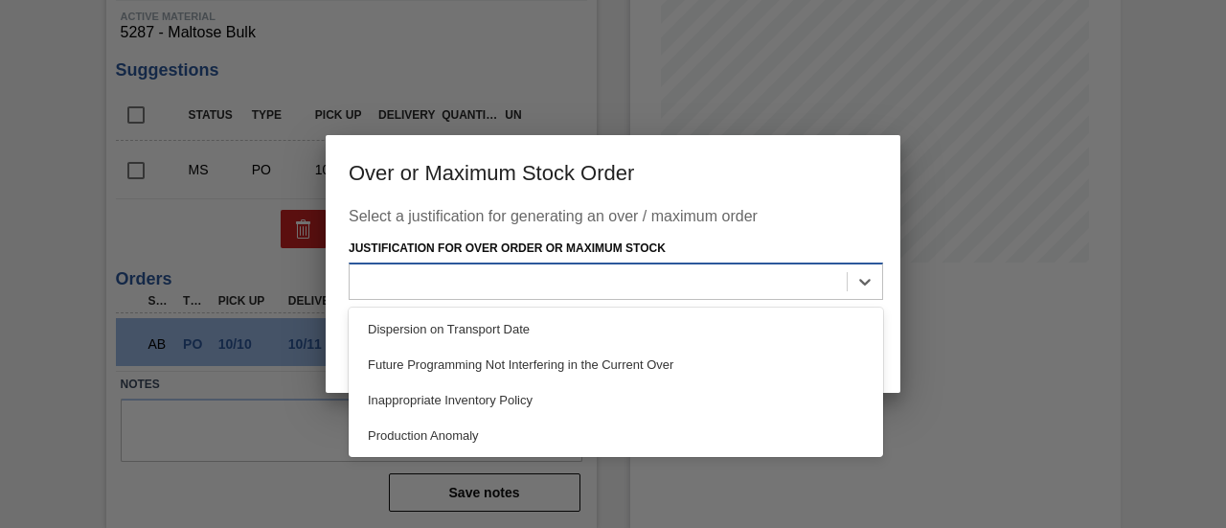
click at [640, 297] on div at bounding box center [616, 281] width 535 height 37
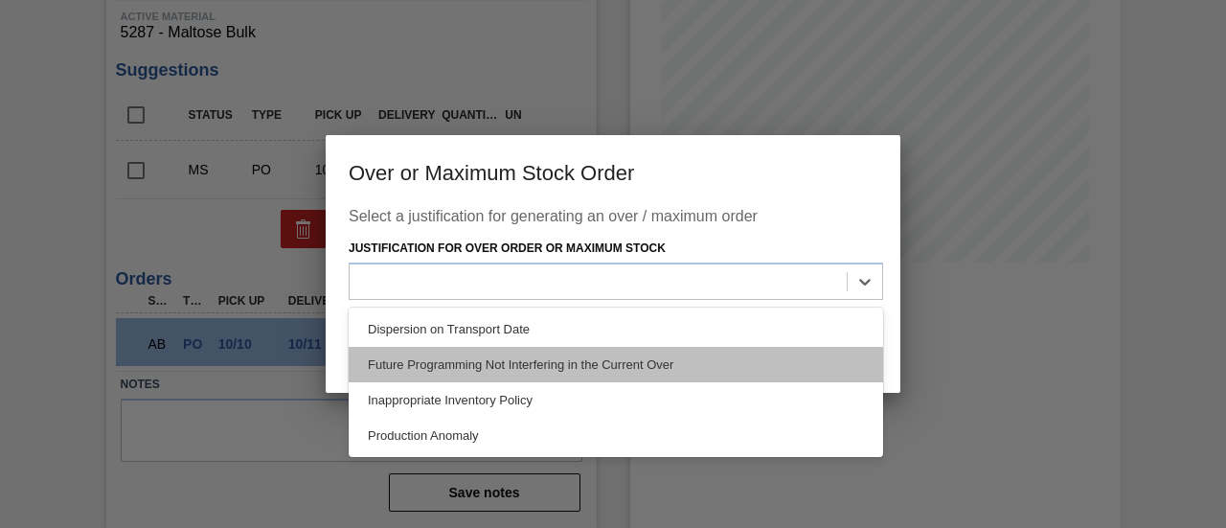
drag, startPoint x: 527, startPoint y: 353, endPoint x: 586, endPoint y: 362, distance: 60.2
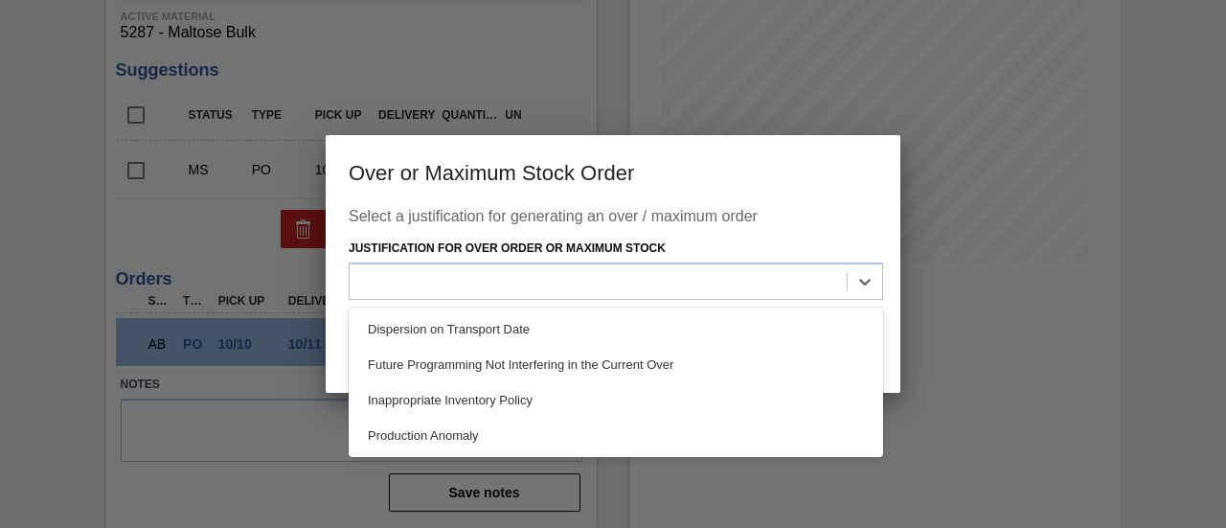
click at [527, 354] on div "Future Programming Not Interfering in the Current Over" at bounding box center [616, 364] width 535 height 35
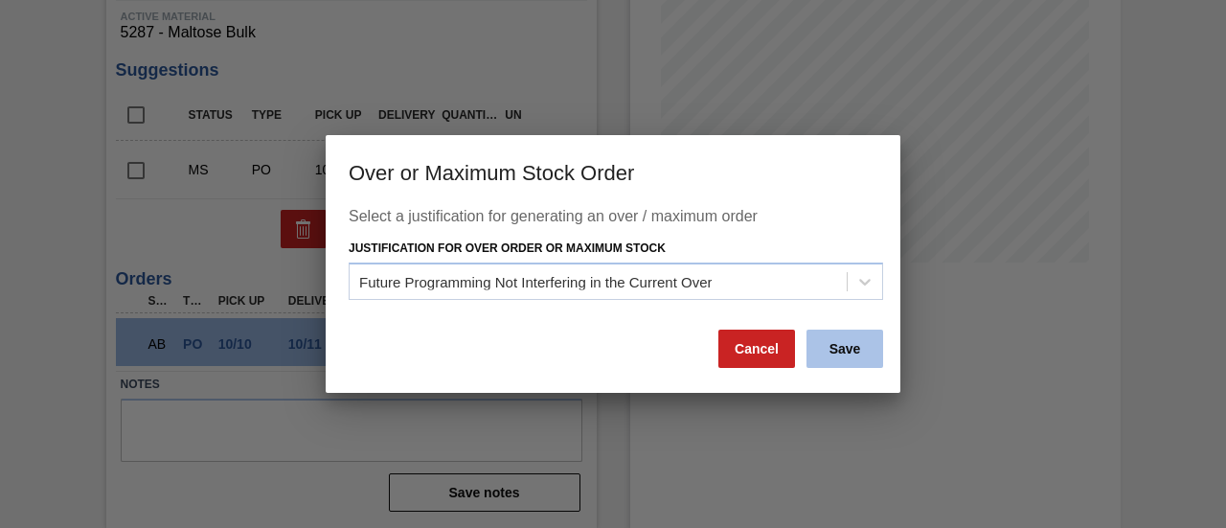
click at [866, 357] on button "Save" at bounding box center [845, 349] width 77 height 38
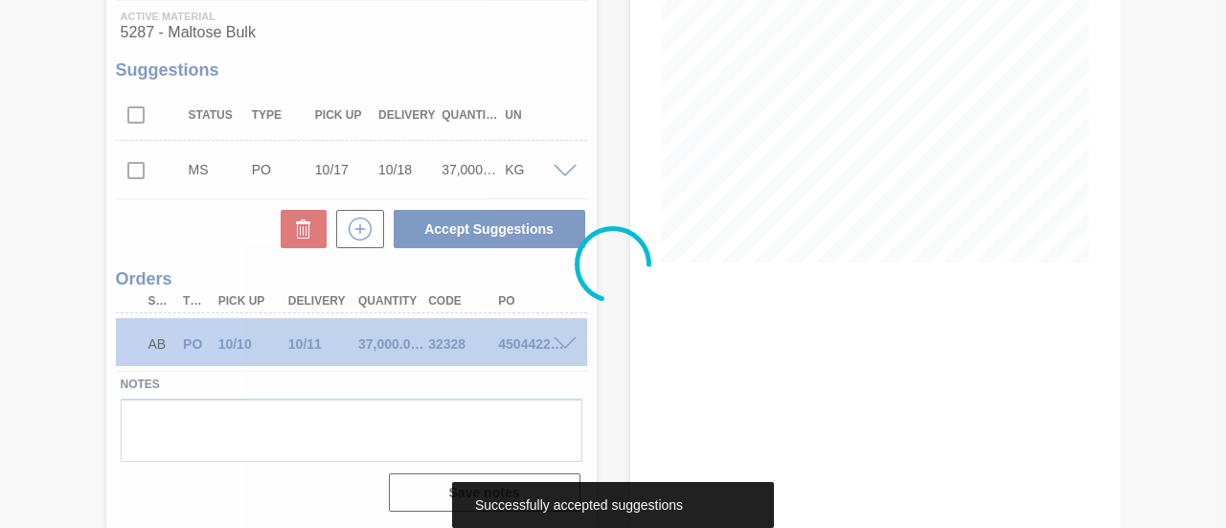
scroll to position [295, 0]
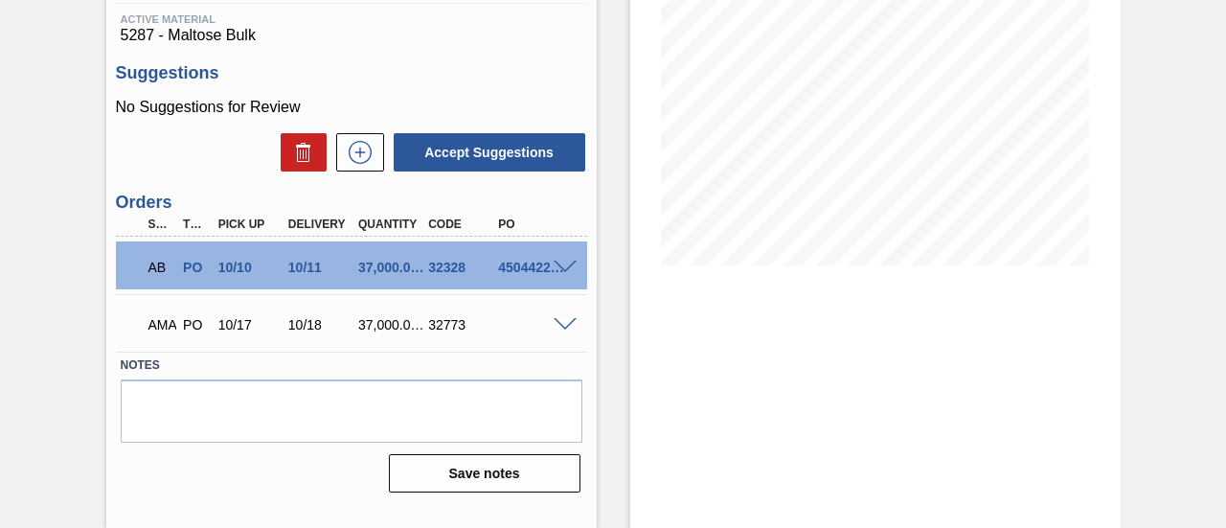
click at [565, 328] on span at bounding box center [565, 325] width 23 height 14
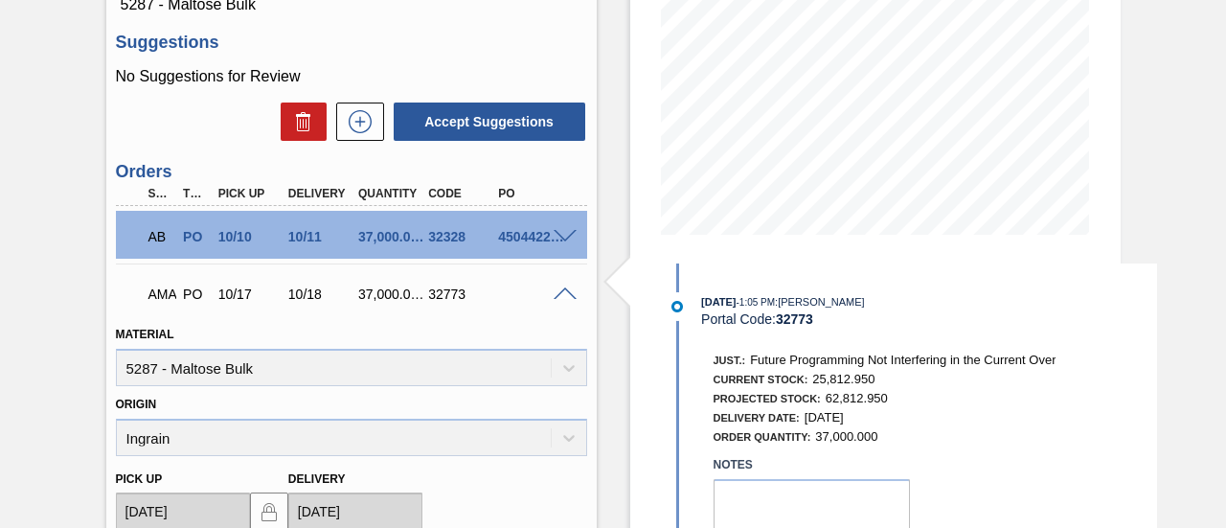
scroll to position [395, 0]
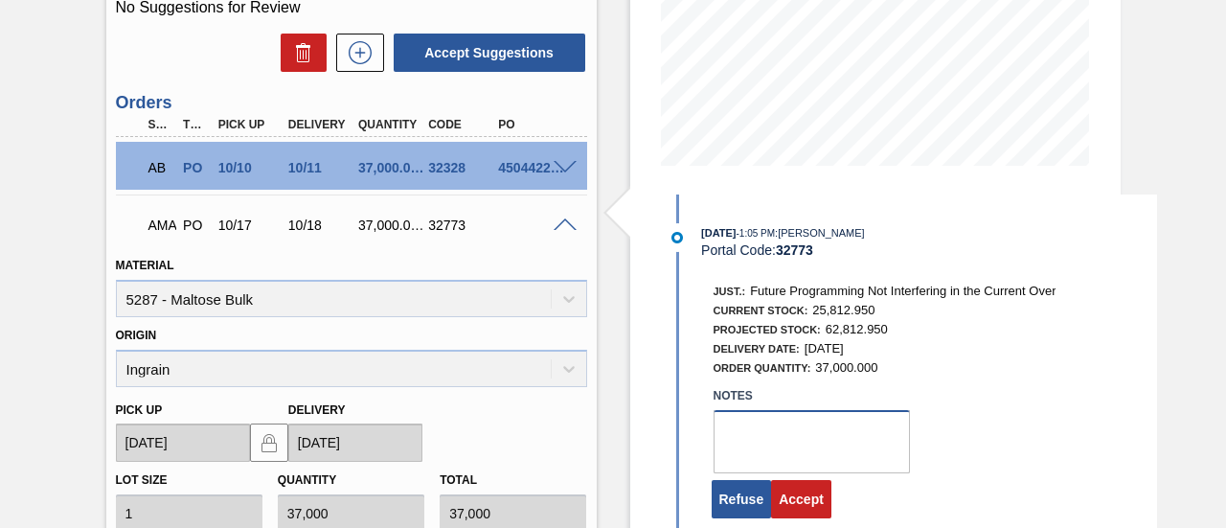
click at [746, 438] on textarea at bounding box center [812, 441] width 196 height 63
type textarea "."
click at [790, 493] on button "Accept" at bounding box center [801, 499] width 60 height 38
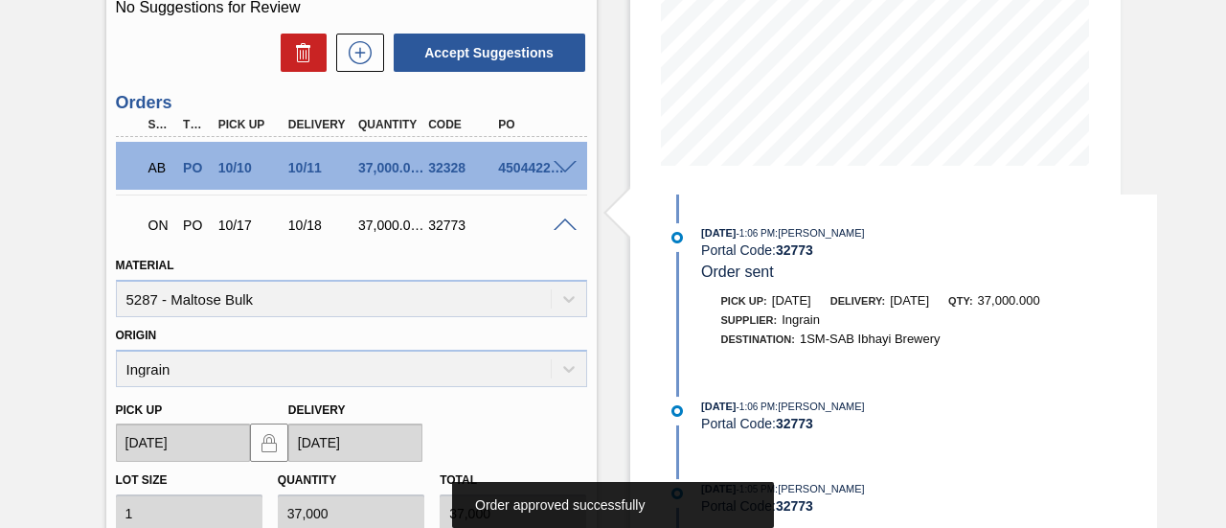
scroll to position [295, 0]
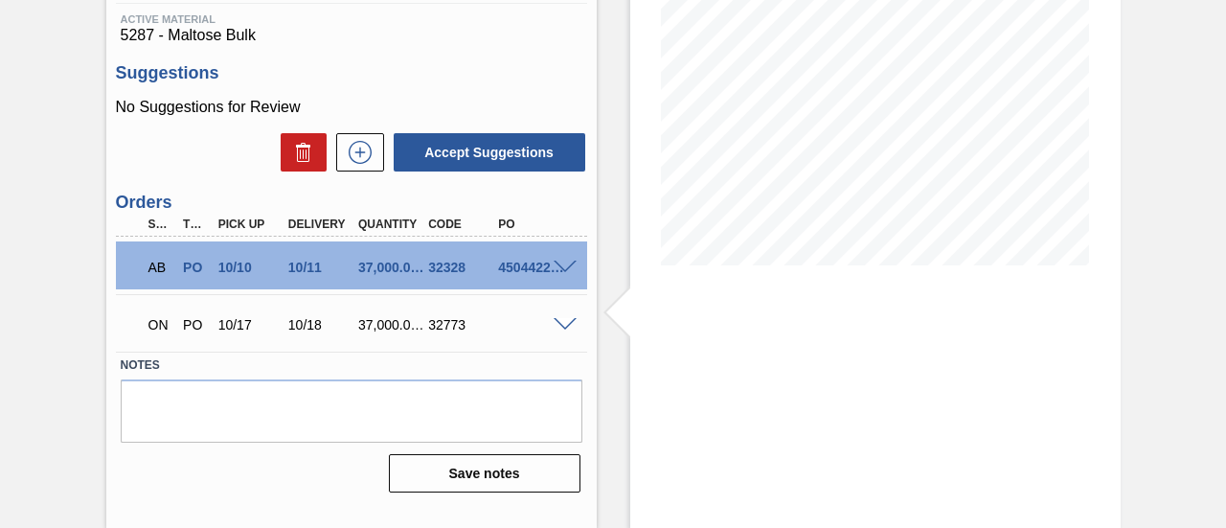
click at [561, 321] on span at bounding box center [565, 325] width 23 height 14
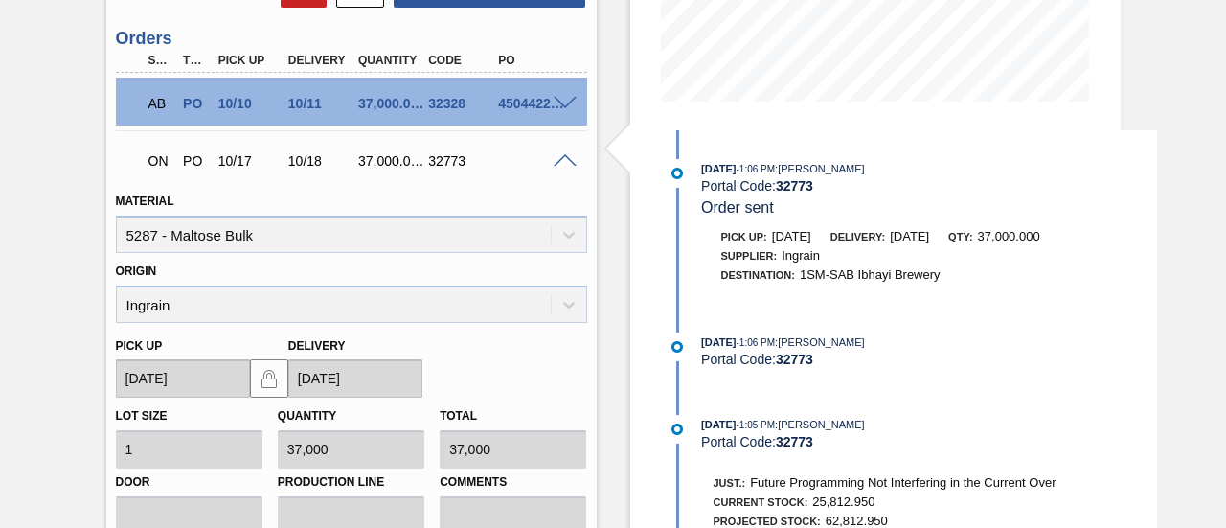
scroll to position [491, 0]
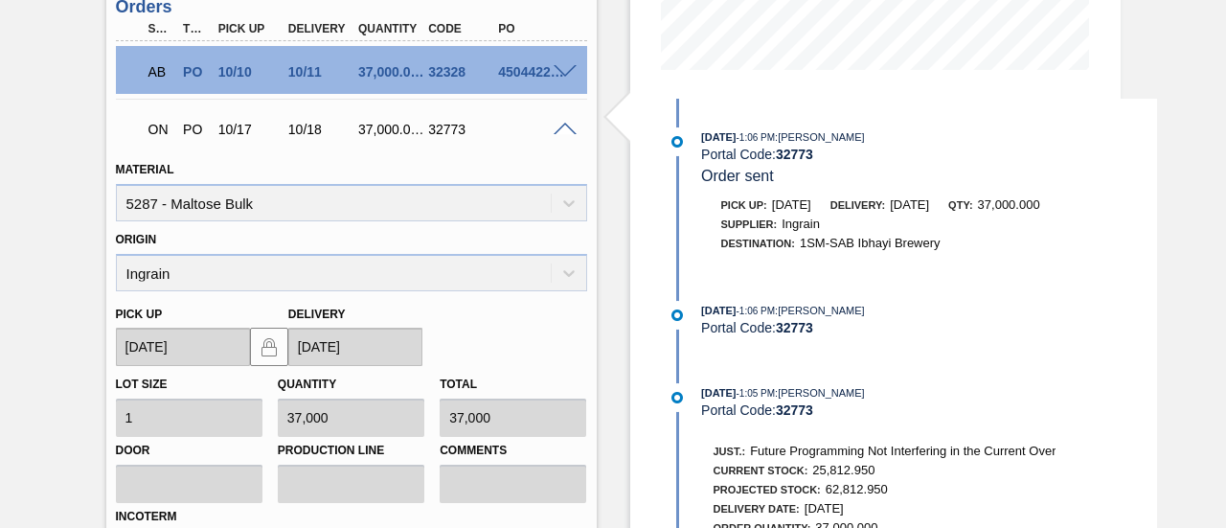
click at [561, 131] on span at bounding box center [565, 130] width 23 height 14
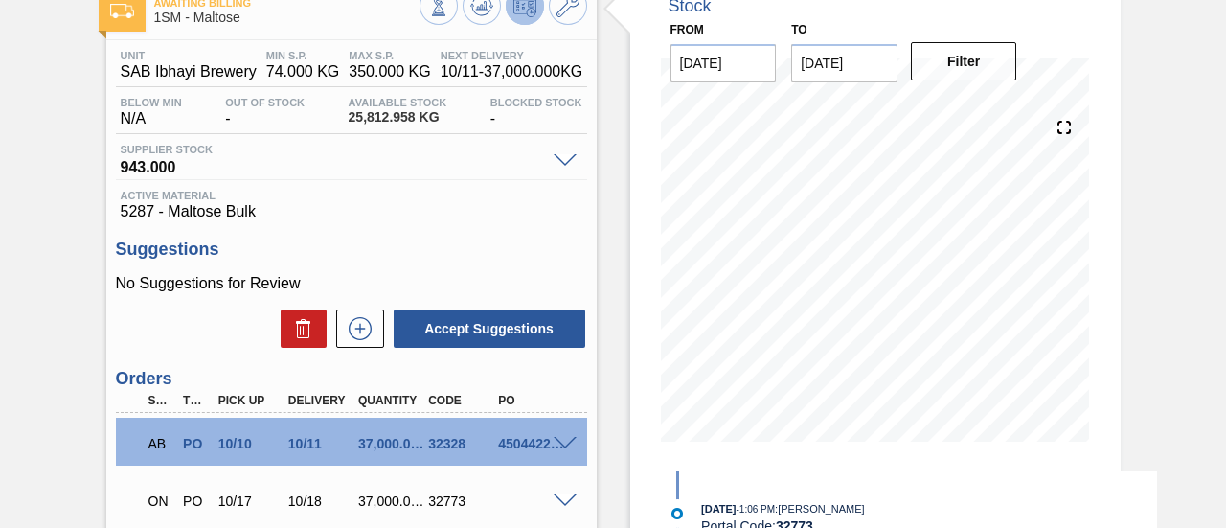
scroll to position [0, 0]
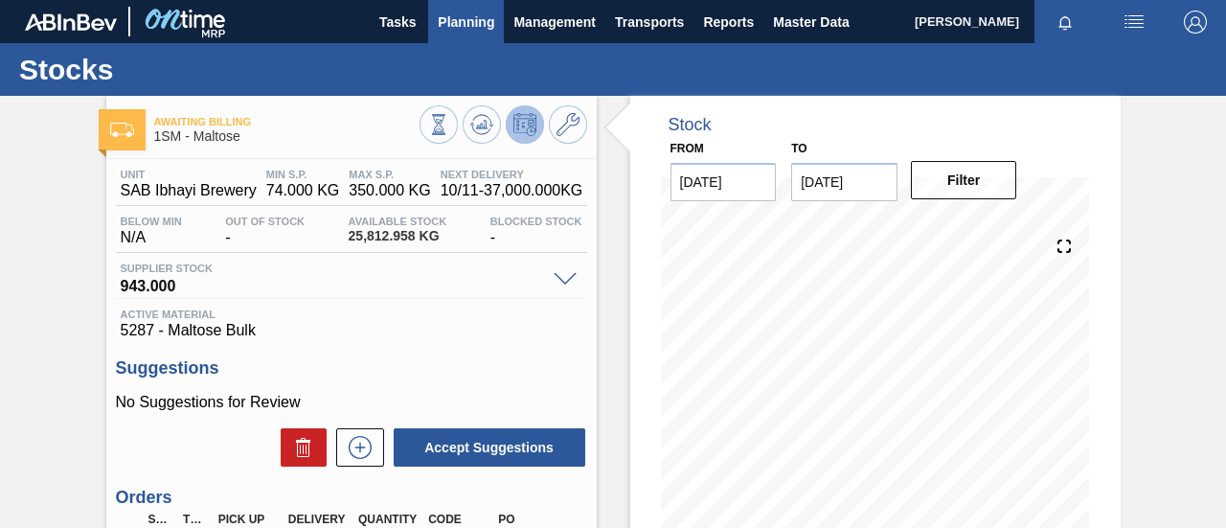
click at [435, 31] on button "Planning" at bounding box center [466, 21] width 76 height 43
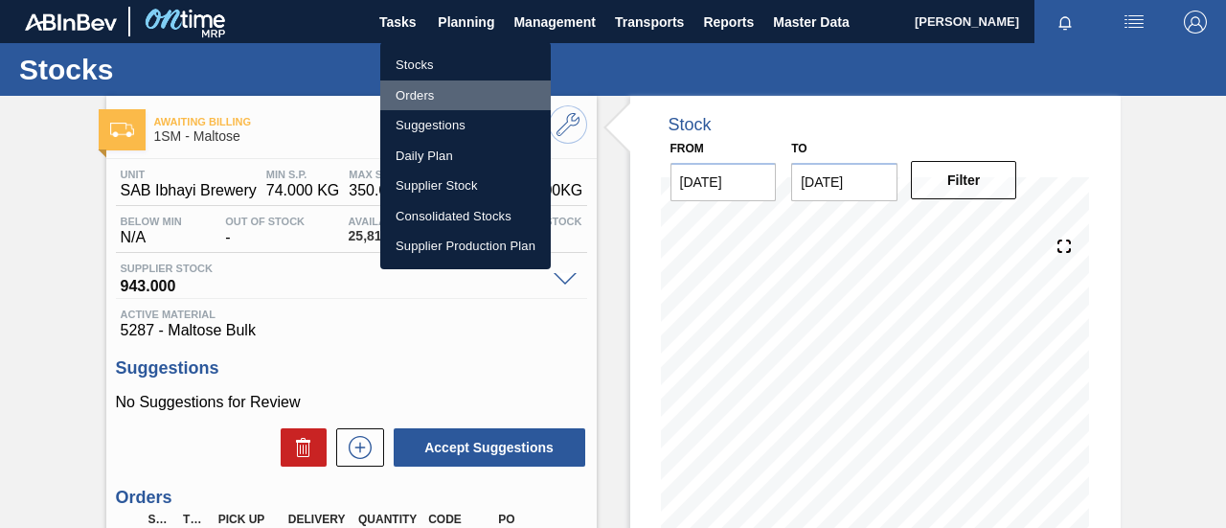
click at [431, 95] on li "Orders" at bounding box center [465, 95] width 171 height 31
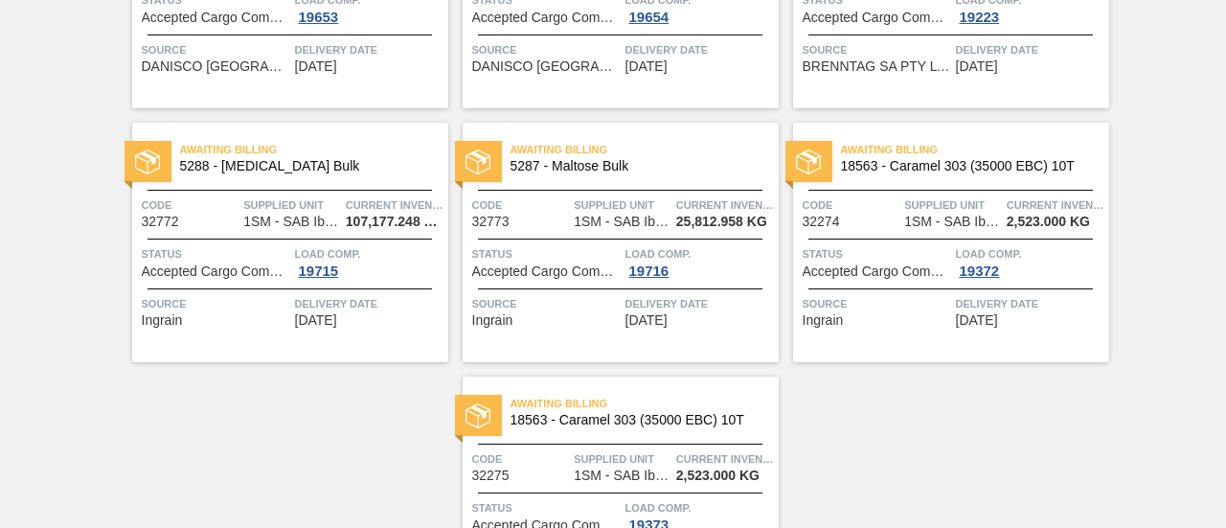
scroll to position [862, 0]
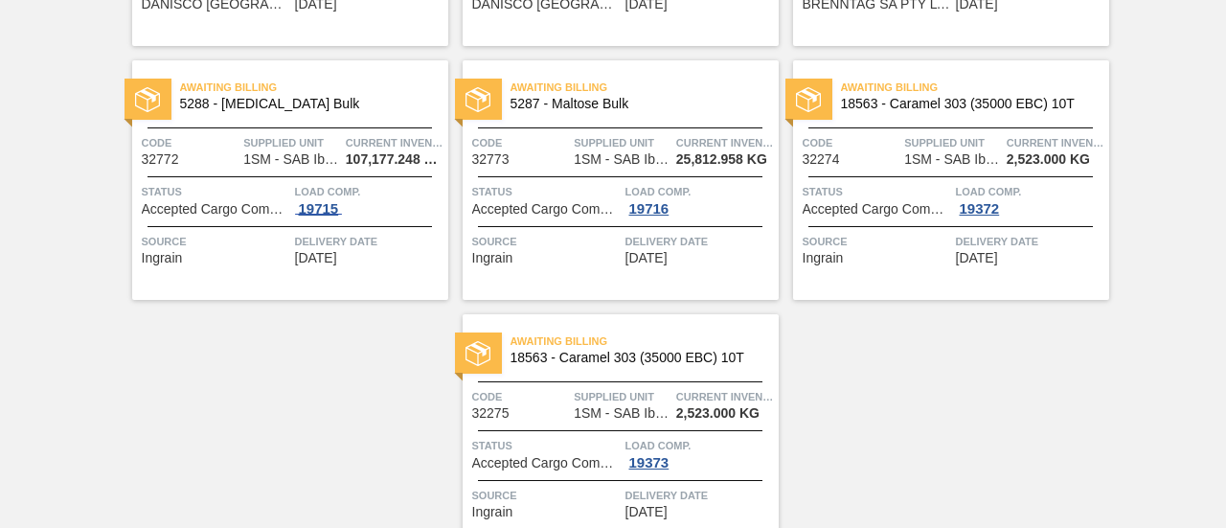
click at [328, 208] on div "19715" at bounding box center [319, 208] width 48 height 15
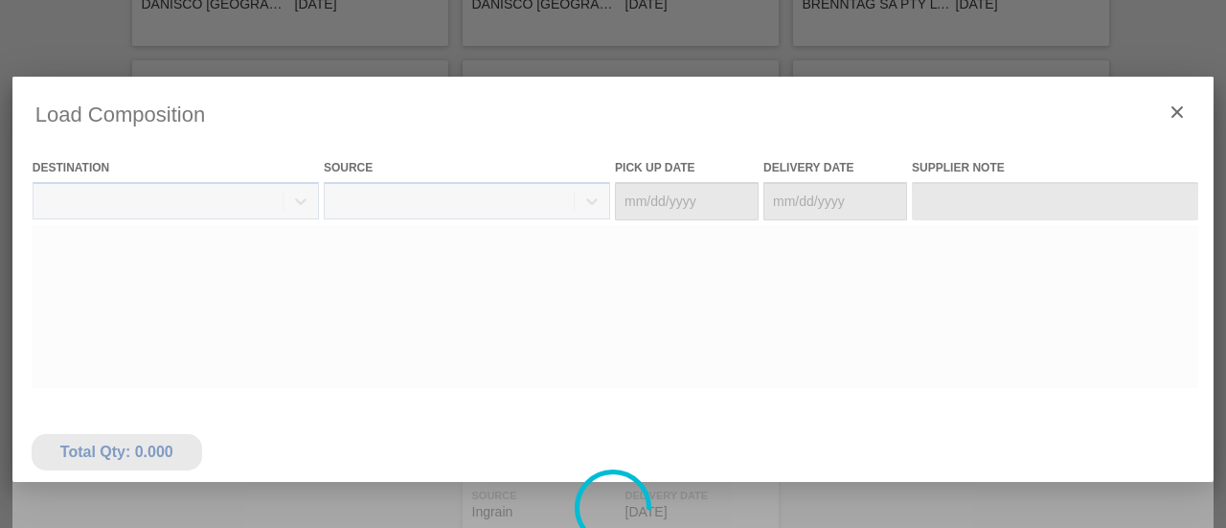
type Date "[DATE]"
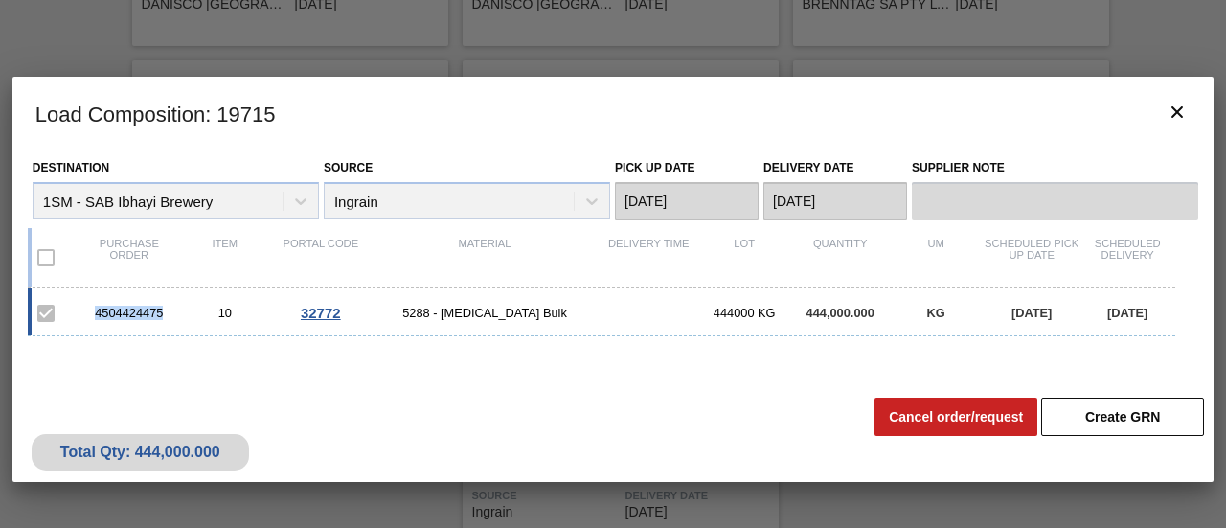
drag, startPoint x: 164, startPoint y: 309, endPoint x: 90, endPoint y: 313, distance: 73.9
click at [90, 313] on div "4504424475" at bounding box center [129, 313] width 96 height 14
copy div "4504424475"
click at [1189, 114] on button "botão de ícone" at bounding box center [1178, 113] width 46 height 46
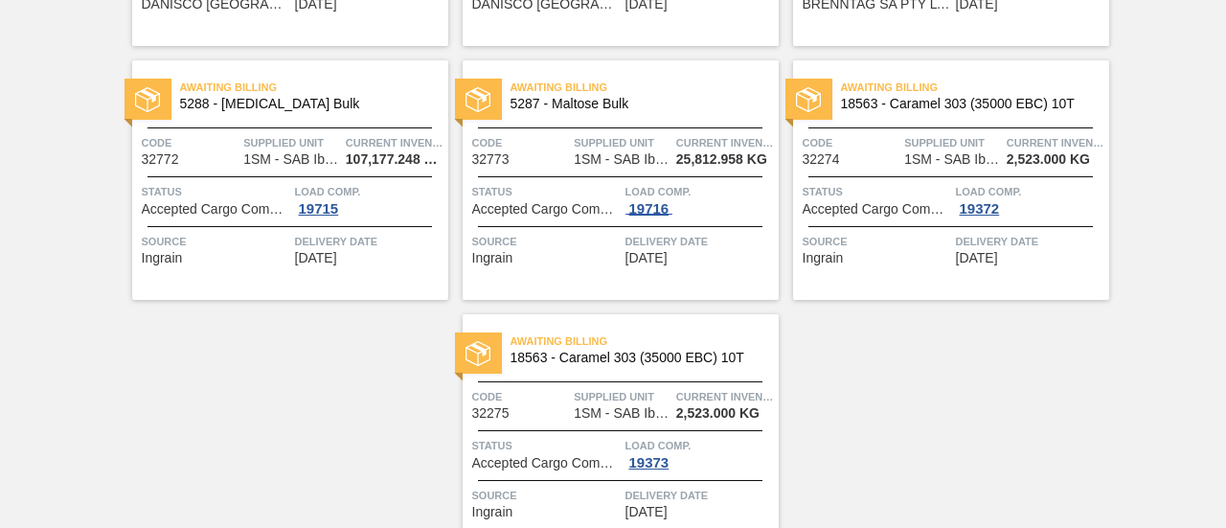
click at [630, 211] on div "19716" at bounding box center [650, 208] width 48 height 15
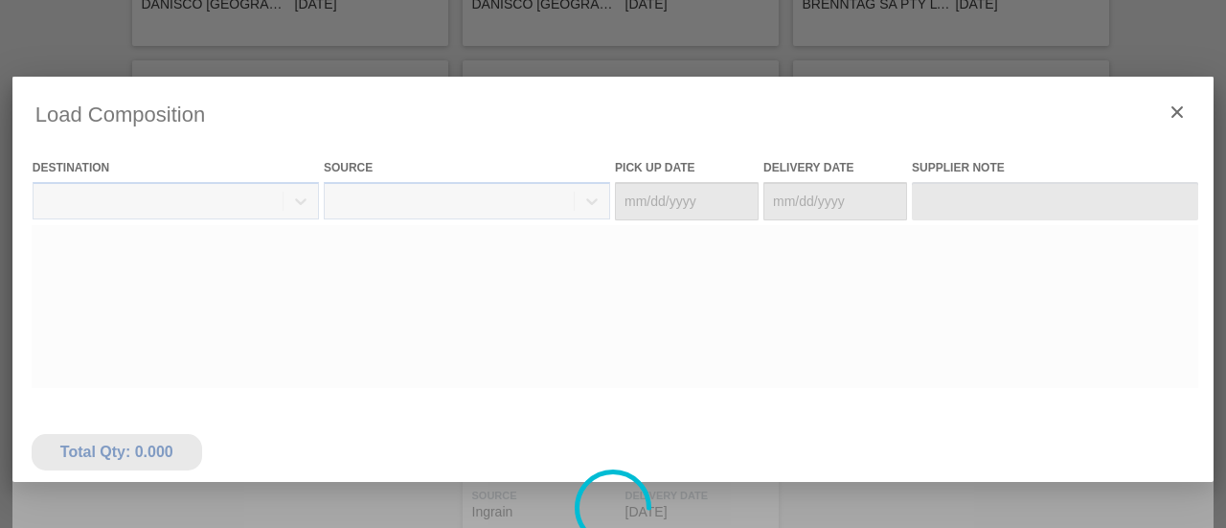
type Date "[DATE]"
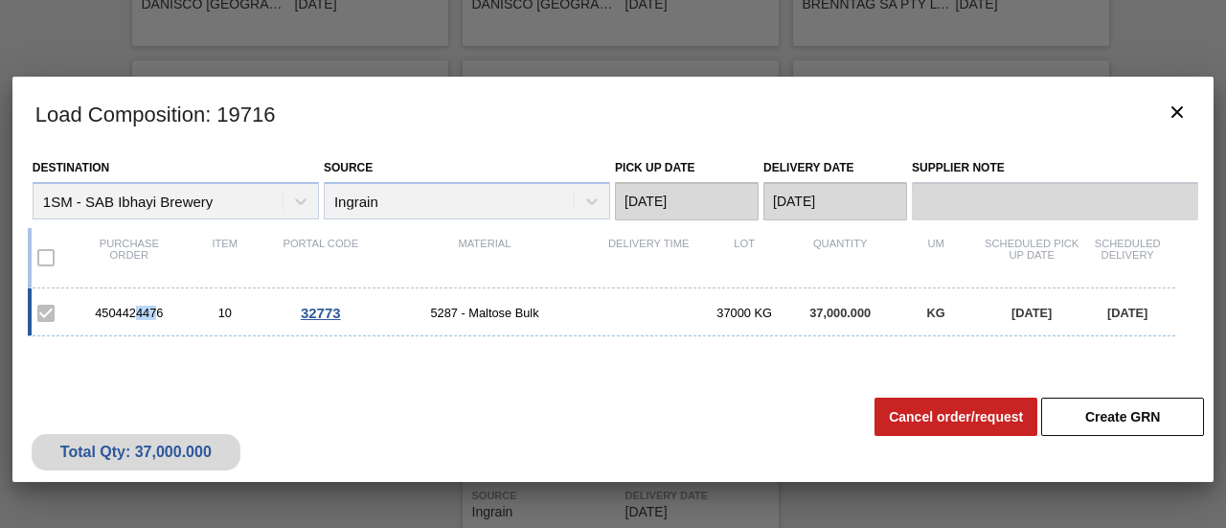
drag, startPoint x: 157, startPoint y: 312, endPoint x: 136, endPoint y: 318, distance: 21.8
click at [134, 318] on div "4504424476" at bounding box center [129, 313] width 96 height 14
drag, startPoint x: 163, startPoint y: 311, endPoint x: 110, endPoint y: 323, distance: 53.9
click at [90, 314] on div "4504424476" at bounding box center [129, 313] width 96 height 14
copy div "4504424476"
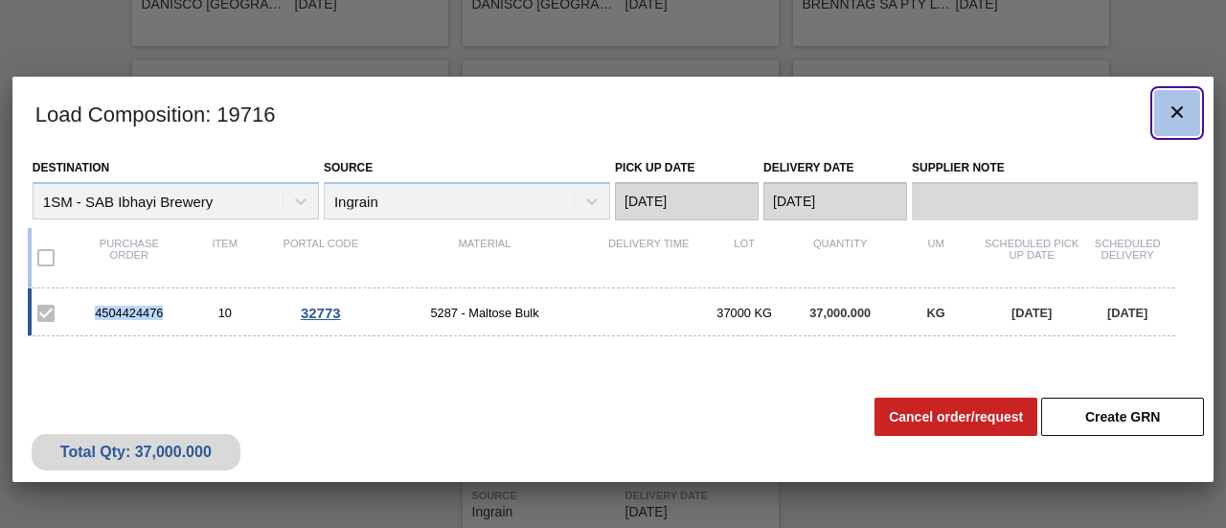
click at [1177, 116] on icon "botão de ícone" at bounding box center [1177, 112] width 23 height 23
